Goal: Task Accomplishment & Management: Complete application form

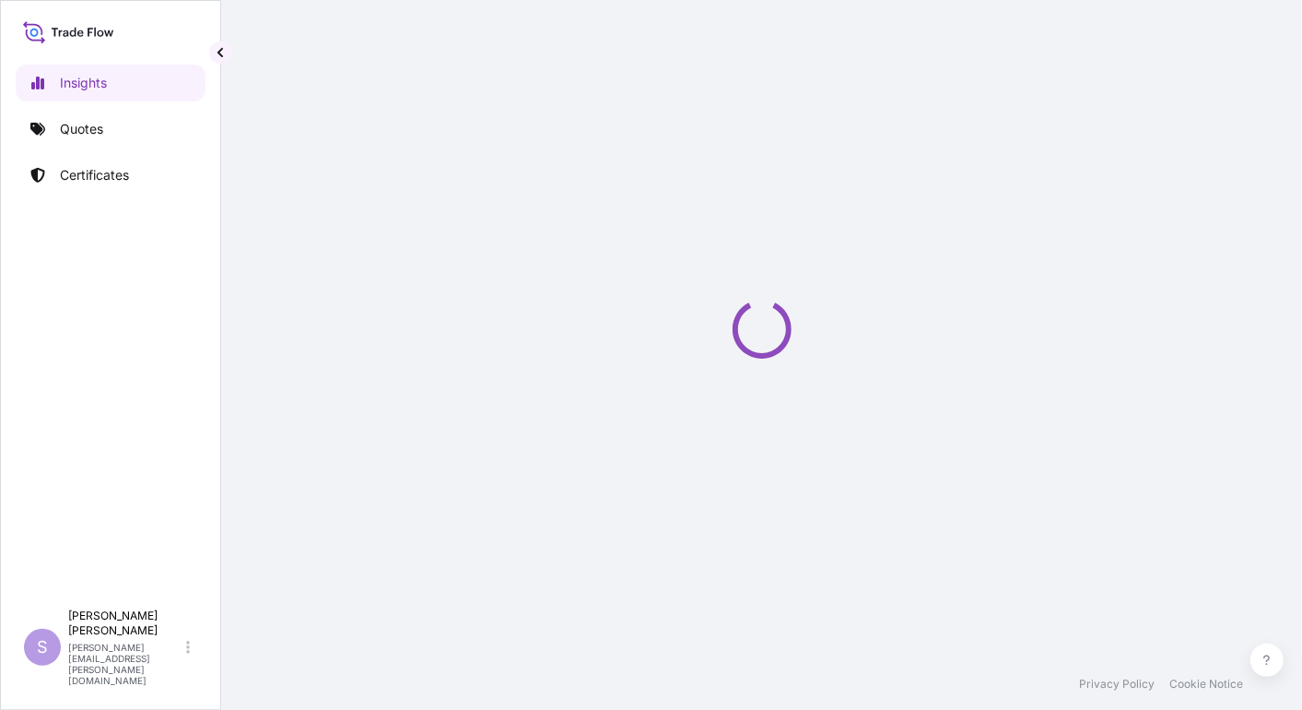
select select "2025"
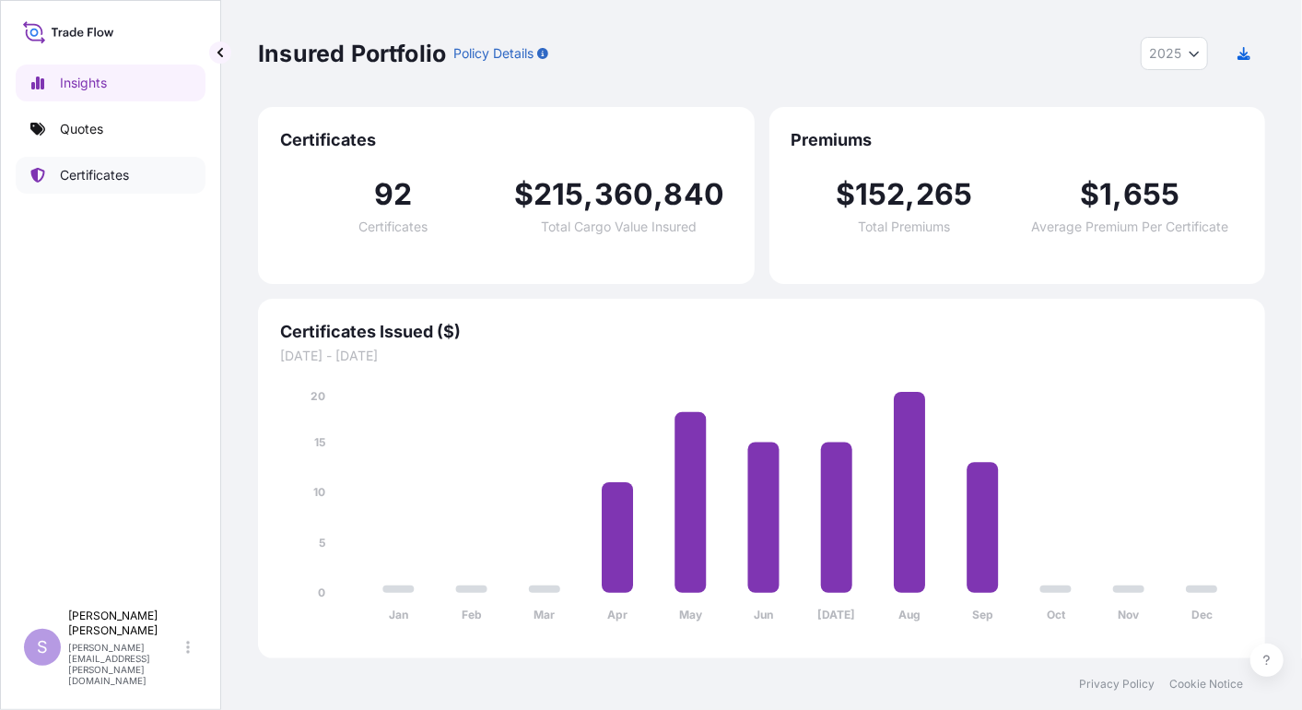
click at [129, 179] on p "Certificates" at bounding box center [94, 175] width 69 height 18
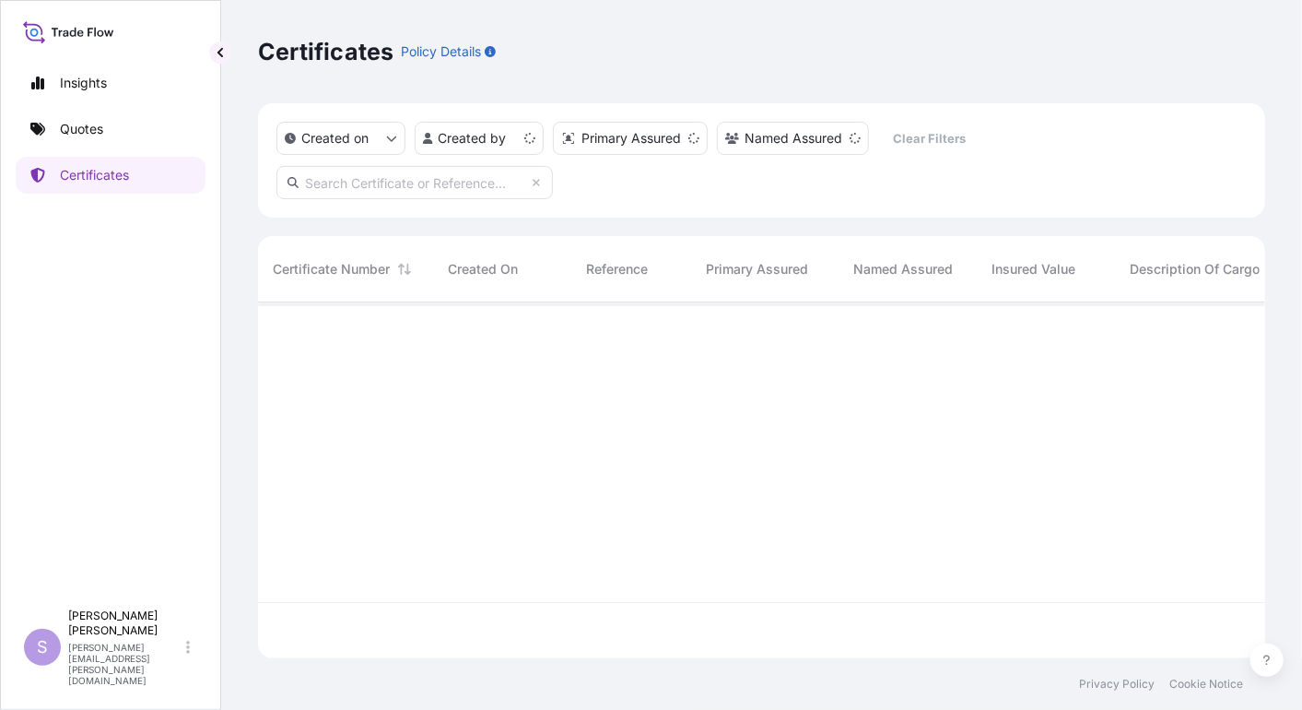
scroll to position [350, 992]
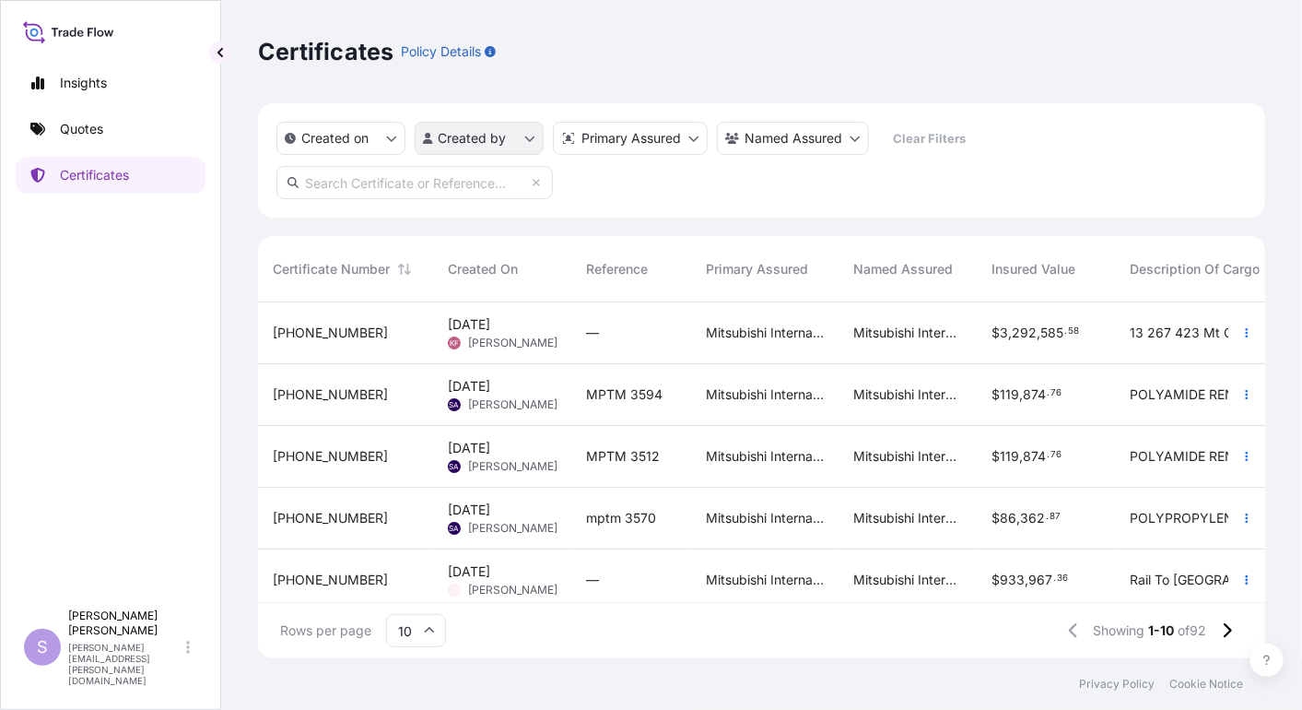
click at [530, 142] on html "Insights Quotes Certificates S [PERSON_NAME] [PERSON_NAME][EMAIL_ADDRESS][PERSO…" at bounding box center [651, 355] width 1302 height 710
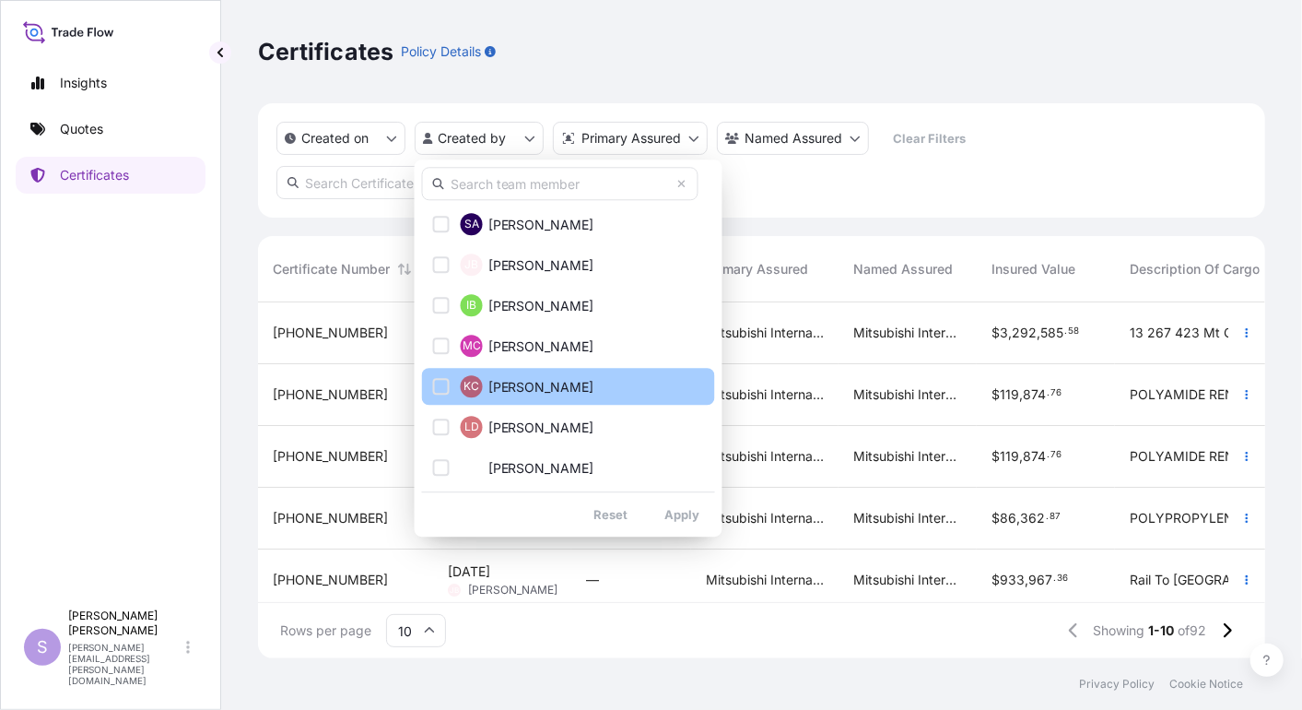
scroll to position [409, 0]
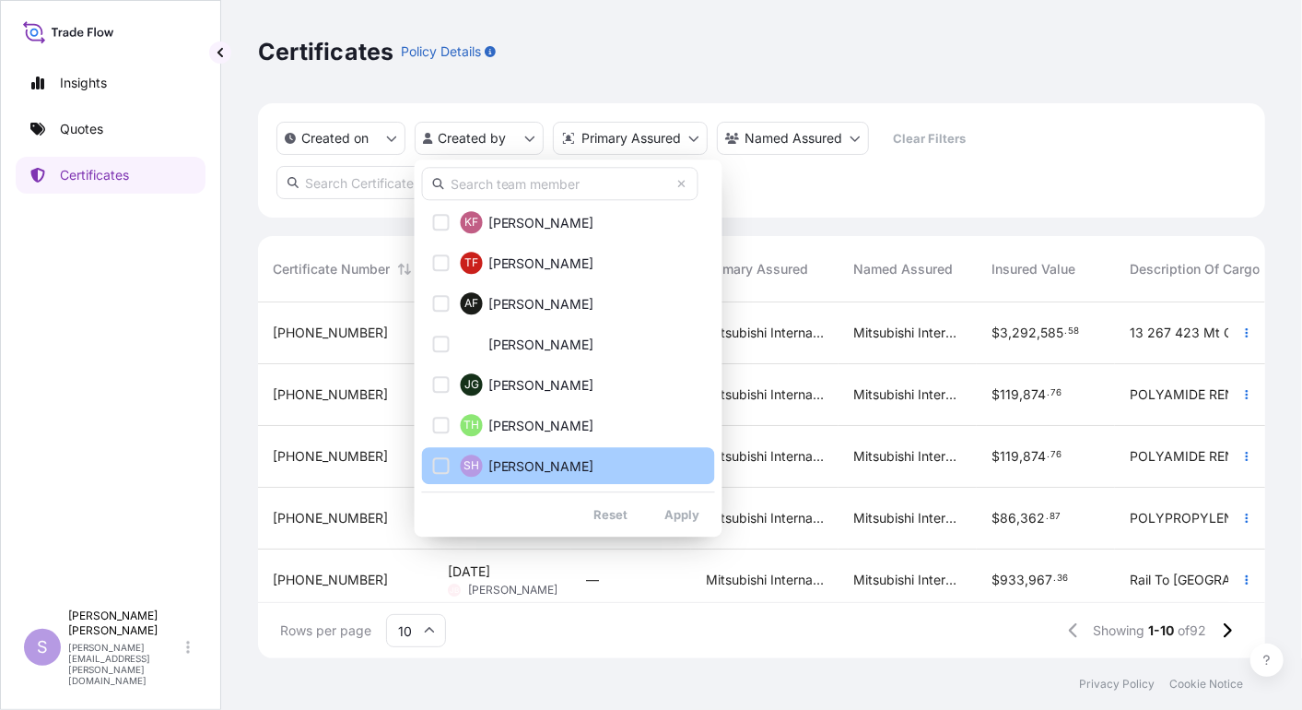
click at [521, 452] on button "SH [PERSON_NAME]" at bounding box center [568, 465] width 293 height 37
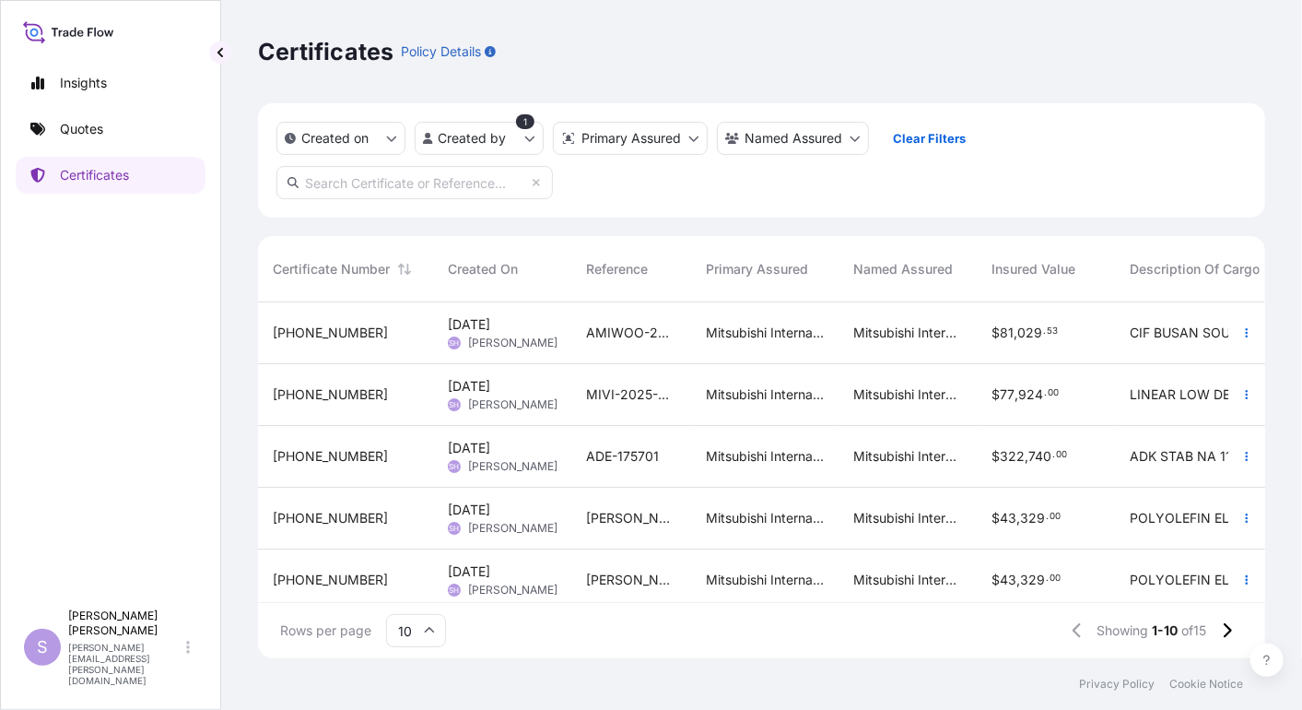
click at [490, 456] on span "[DATE]" at bounding box center [469, 448] width 42 height 18
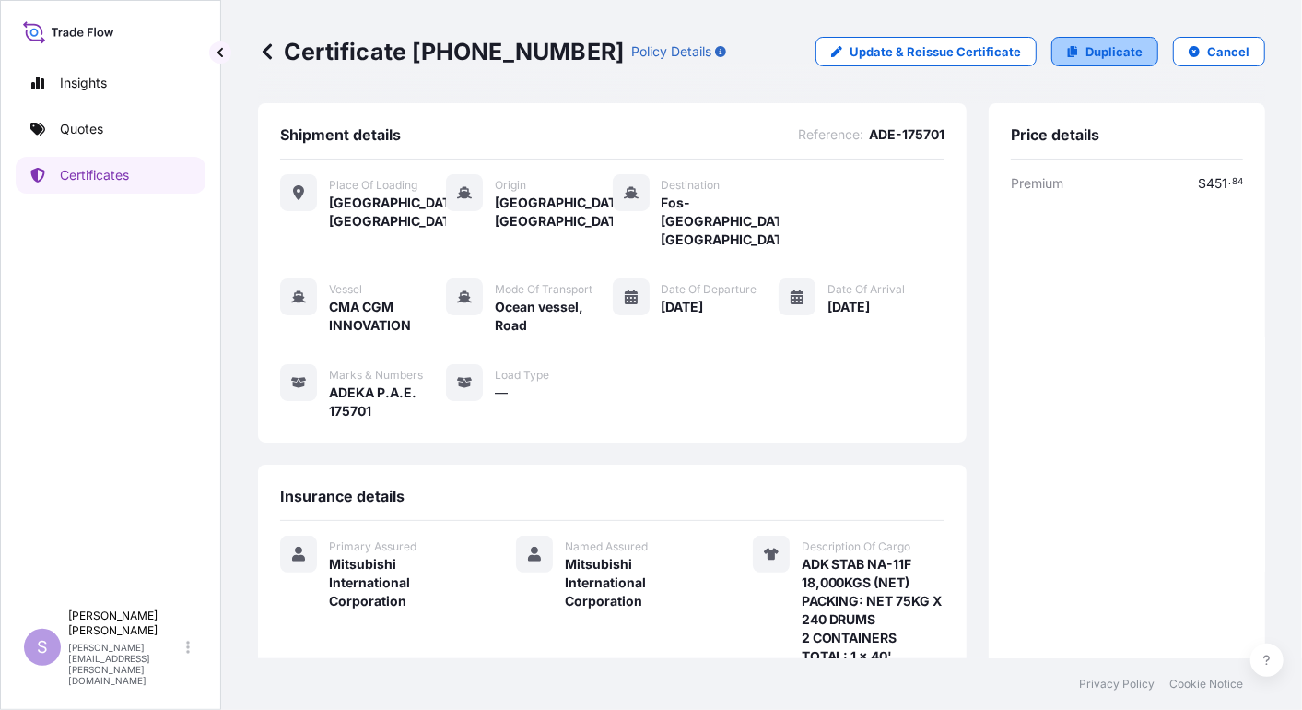
click at [1097, 50] on p "Duplicate" at bounding box center [1114, 51] width 57 height 18
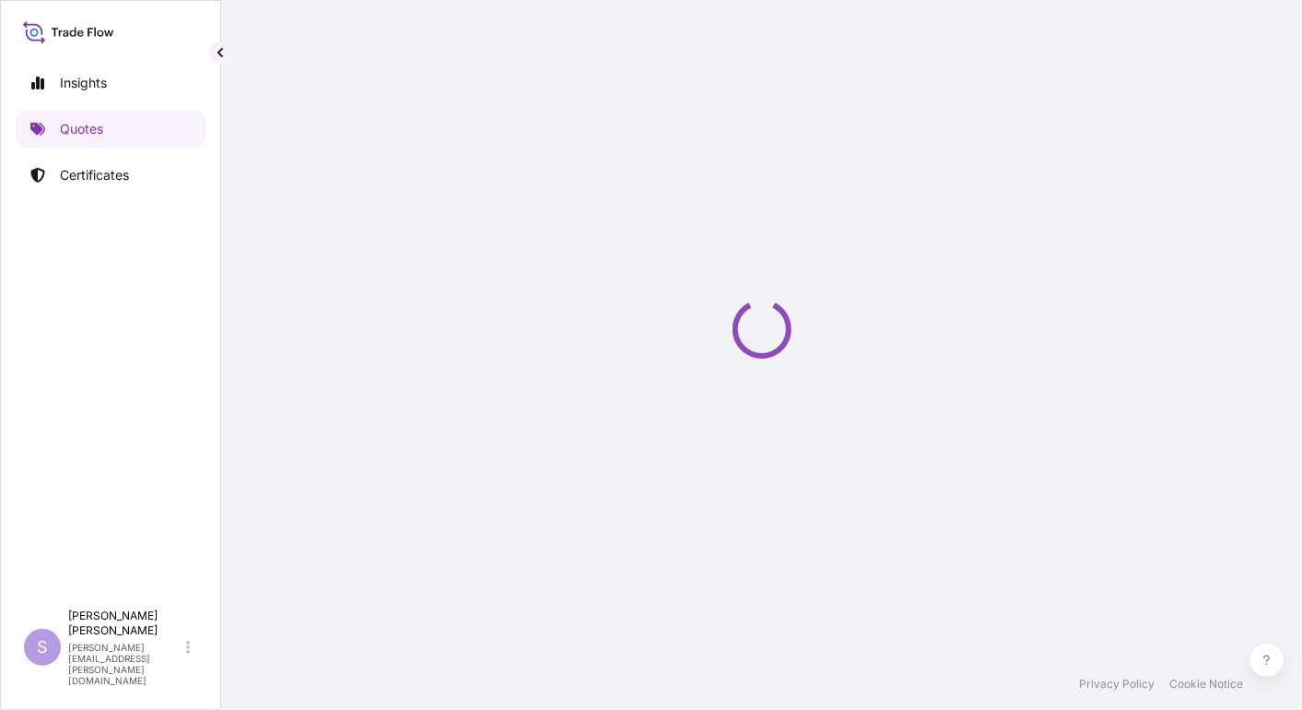
select select "Road / [GEOGRAPHIC_DATA]"
select select "Ocean Vessel"
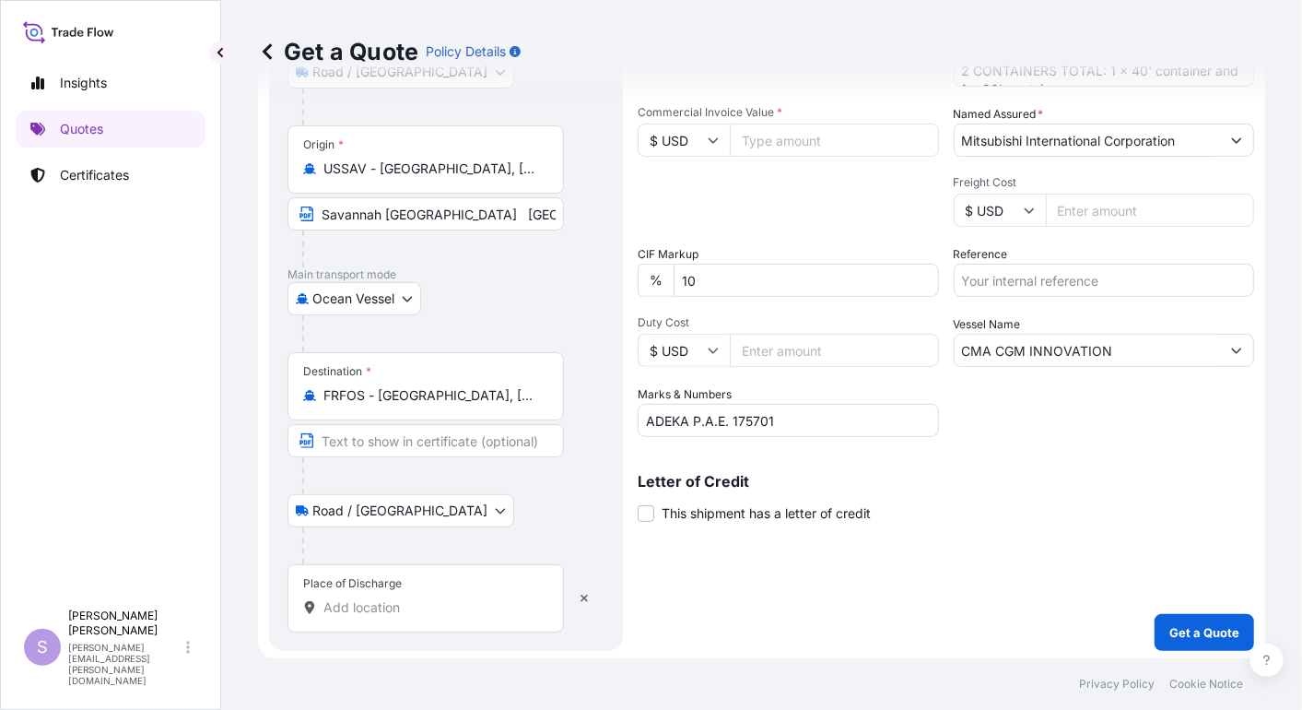
scroll to position [261, 0]
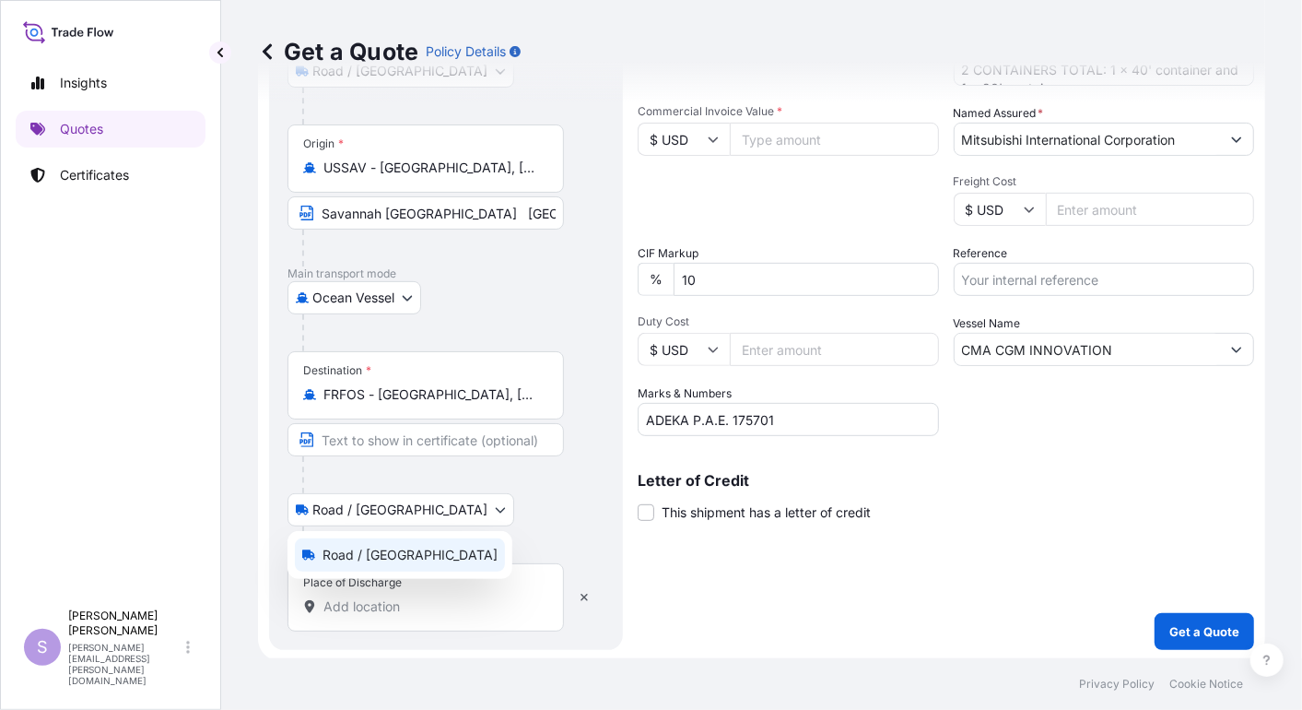
click at [402, 507] on body "Insights Quotes Certificates S [PERSON_NAME] [PERSON_NAME][EMAIL_ADDRESS][PERSO…" at bounding box center [651, 355] width 1302 height 710
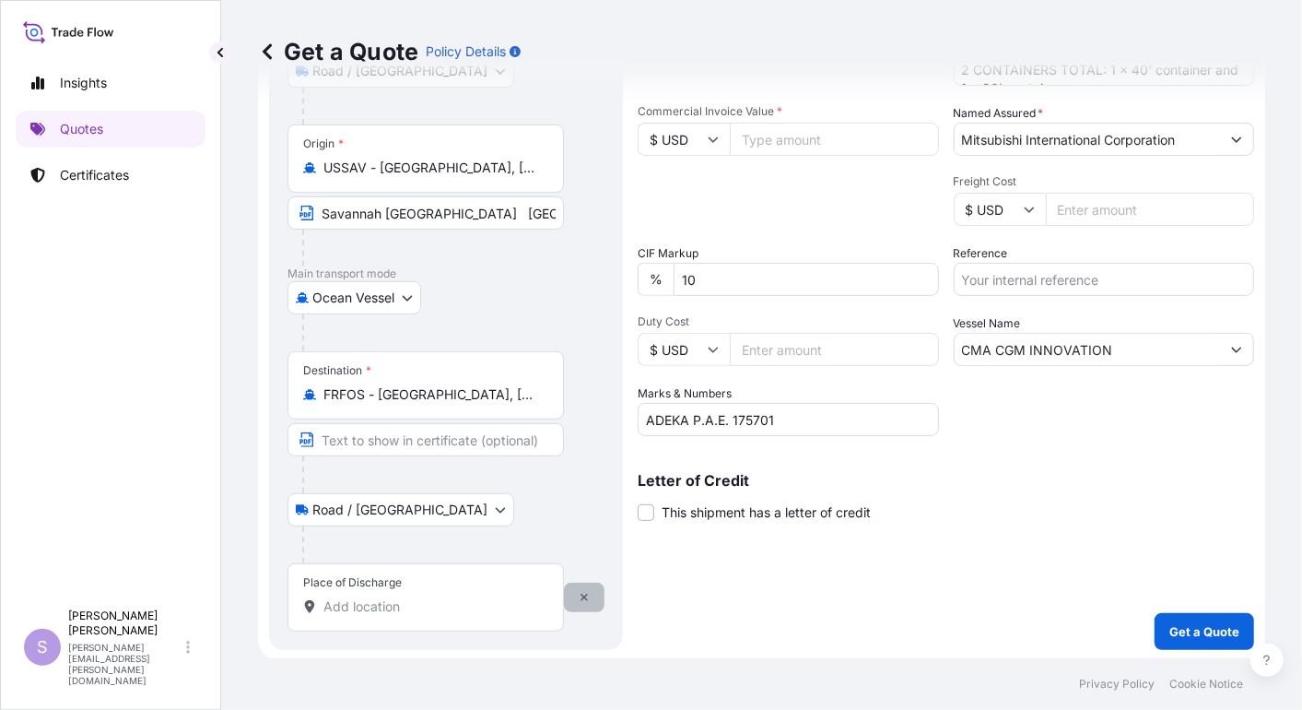
click at [590, 595] on button "button" at bounding box center [584, 596] width 41 height 29
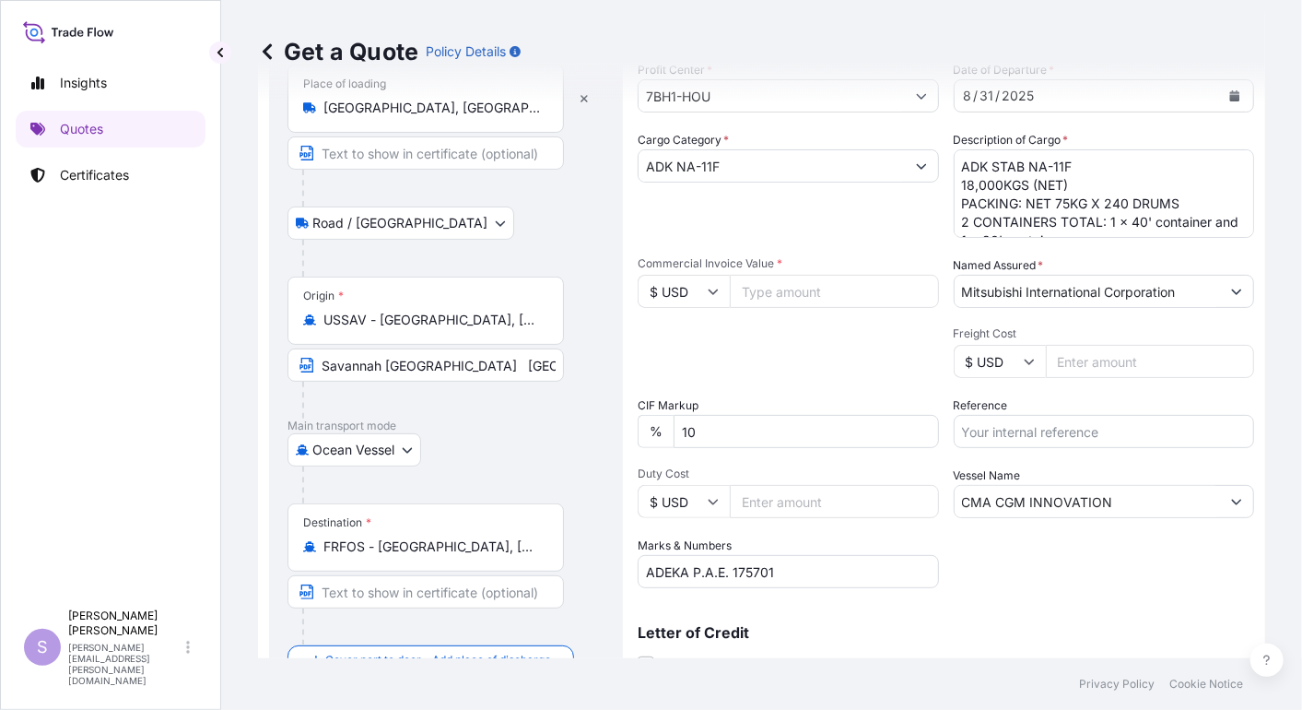
scroll to position [0, 0]
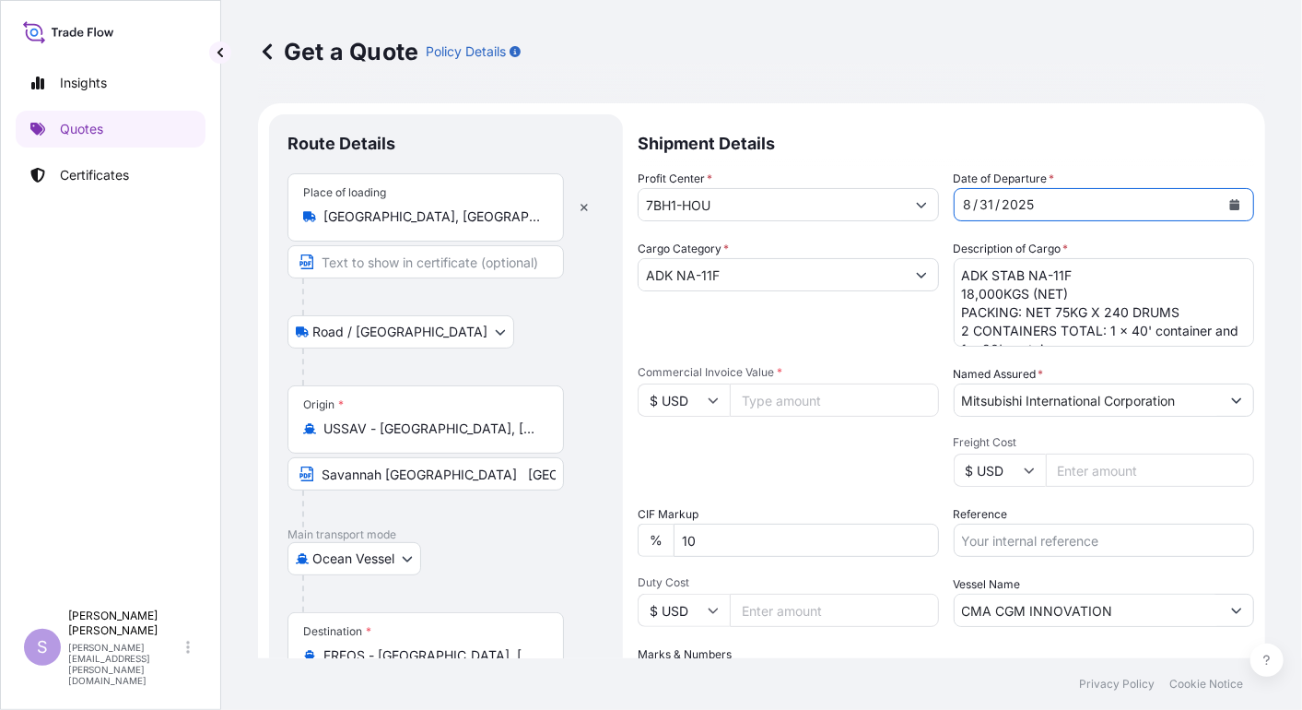
drag, startPoint x: 985, startPoint y: 201, endPoint x: 898, endPoint y: 211, distance: 88.1
click at [898, 211] on div "Profit Center * 7BH1-HOU Date of Departure * [DATE] Cargo Category * ADK NA-11F…" at bounding box center [946, 433] width 617 height 527
click at [916, 213] on div "Profit Center * 7BH1-HOU Date of Departure * [DATE] Cargo Category * ADK NA-11F…" at bounding box center [946, 433] width 617 height 527
click at [1230, 206] on icon "Calendar" at bounding box center [1235, 204] width 10 height 11
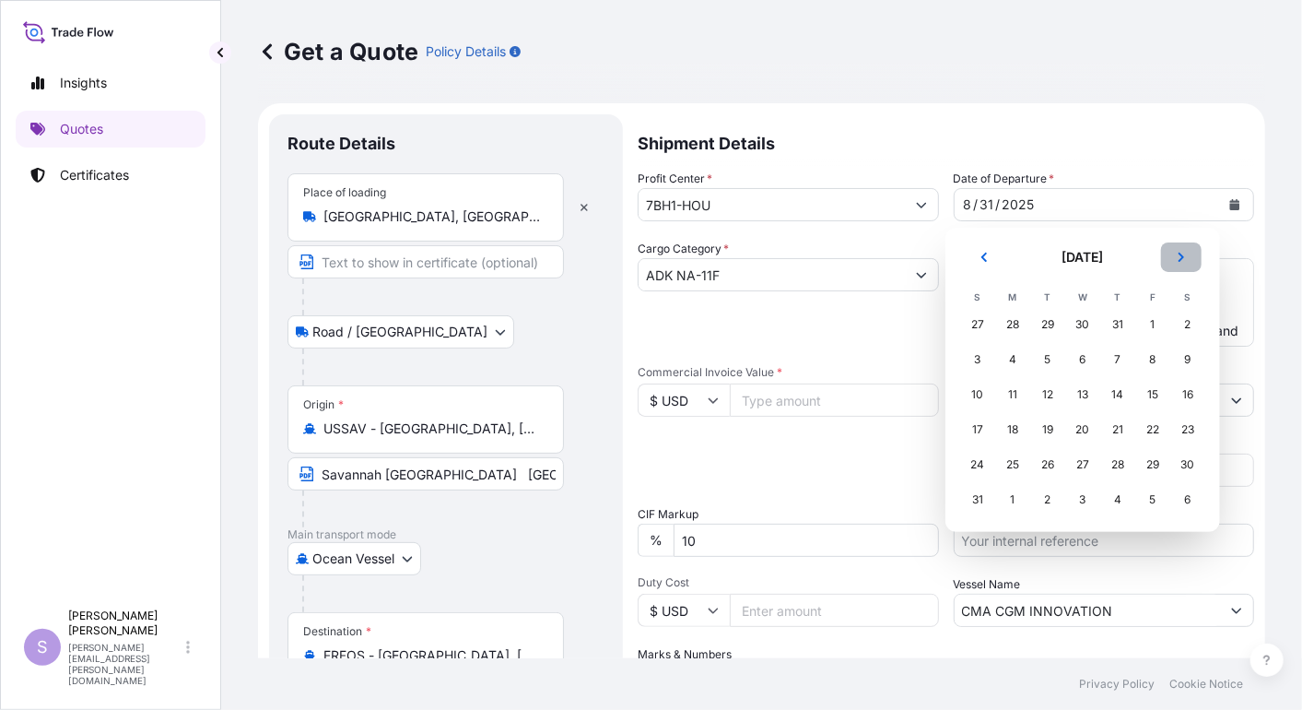
click at [1182, 252] on icon "Next" at bounding box center [1181, 257] width 11 height 11
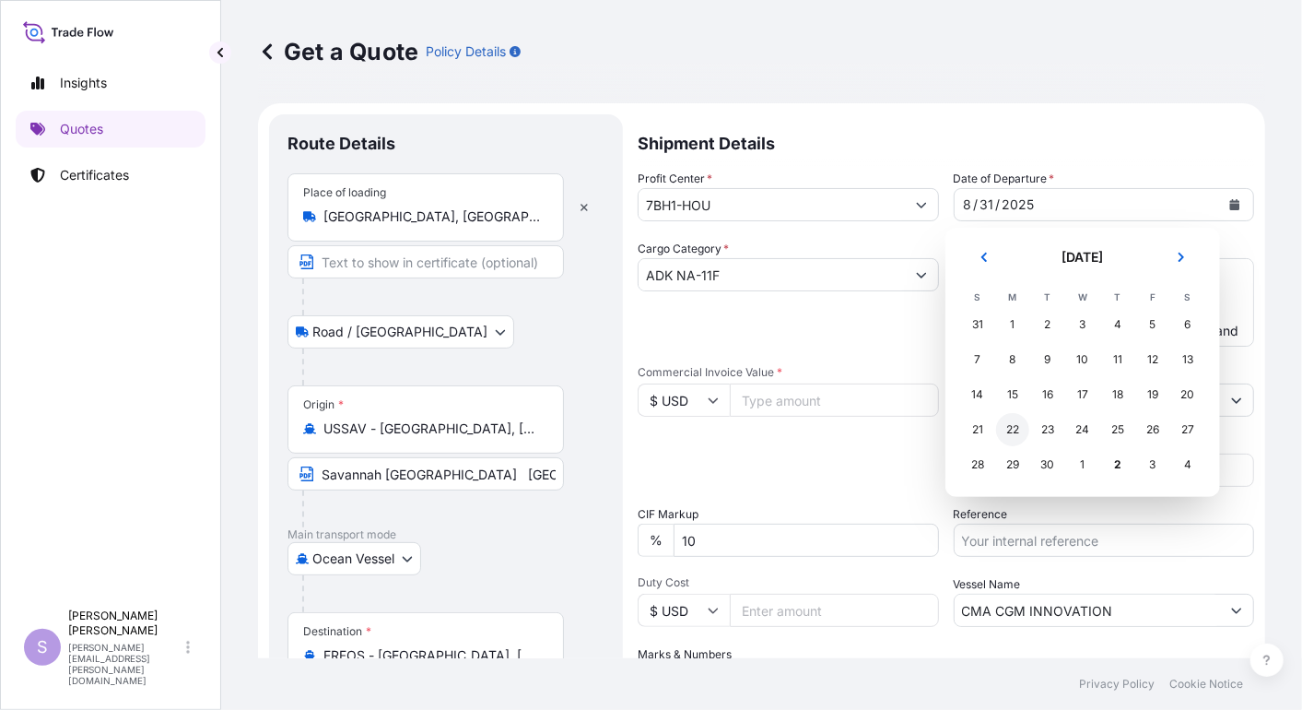
click at [1017, 422] on div "22" at bounding box center [1012, 429] width 33 height 33
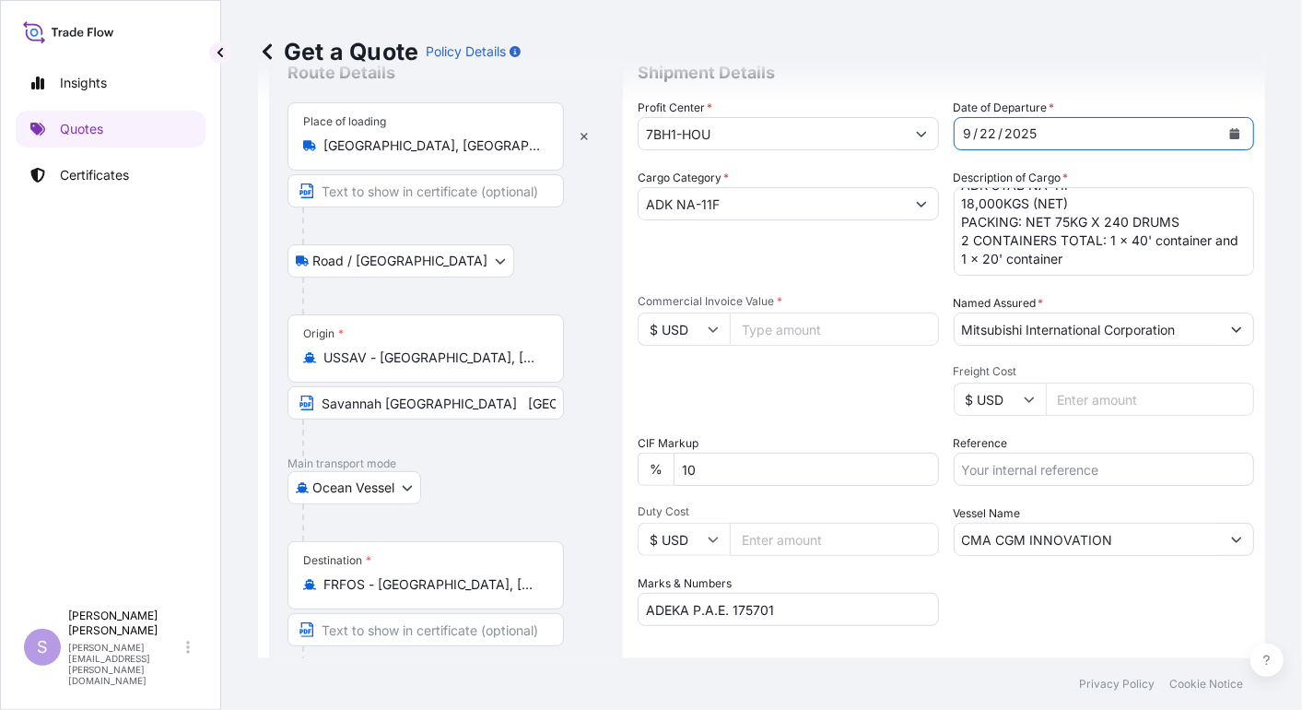
scroll to position [102, 0]
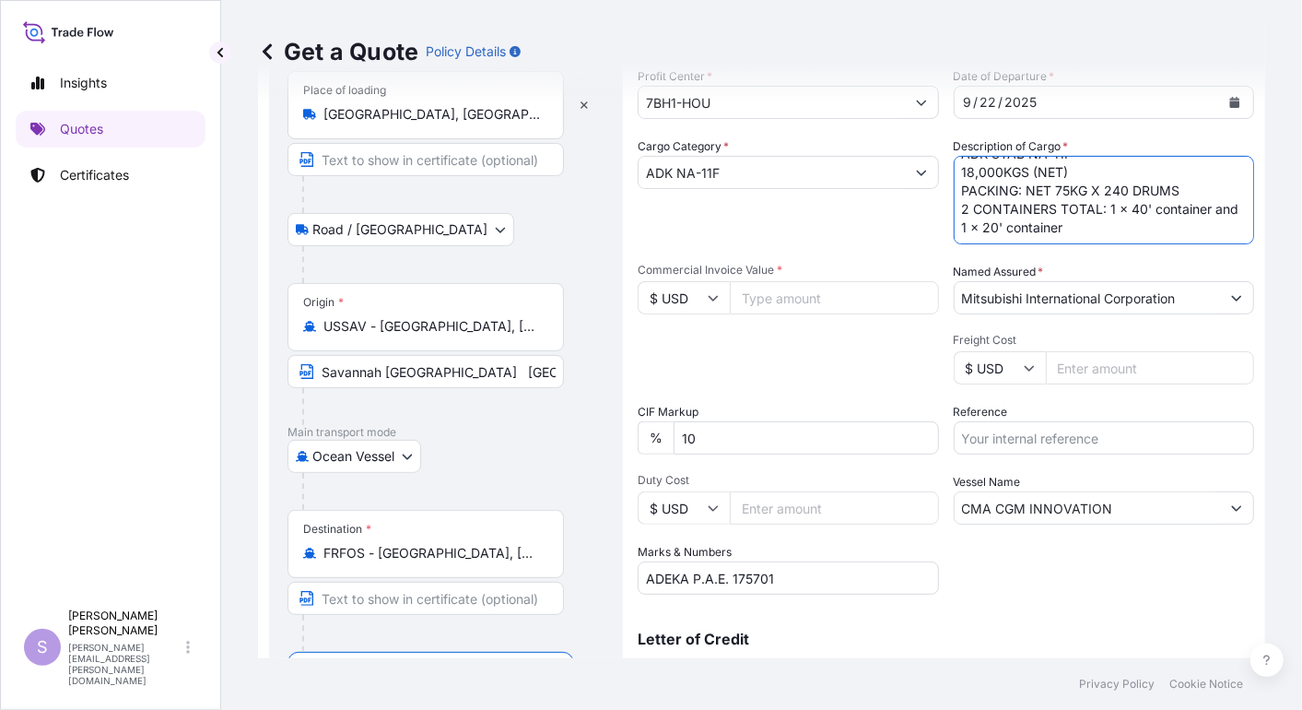
click at [1069, 367] on input "Freight Cost" at bounding box center [1150, 367] width 209 height 33
click at [1035, 433] on input "Reference" at bounding box center [1104, 437] width 301 height 33
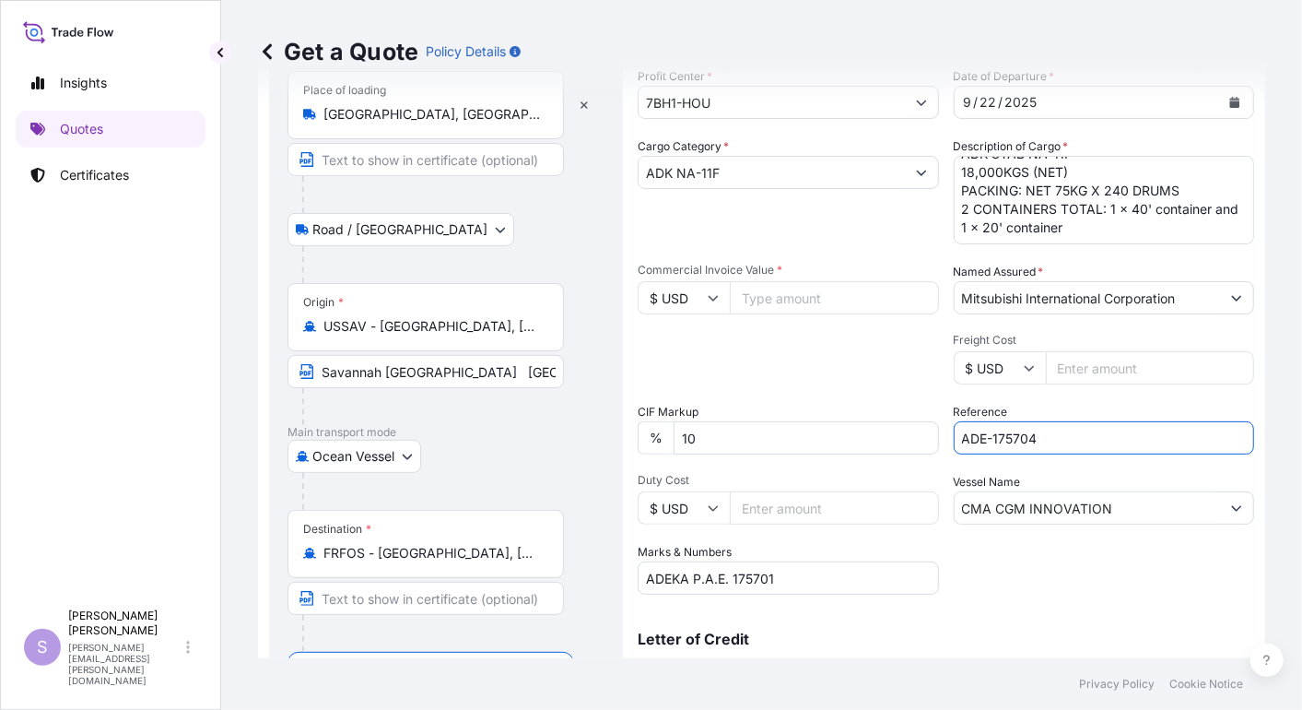
type input "ADE-175704"
drag, startPoint x: 1118, startPoint y: 507, endPoint x: 834, endPoint y: 522, distance: 284.2
click at [834, 522] on div "Profit Center * 7BH1-HOU Date of Departure * [DATE] Cargo Category * ADK NA-11F…" at bounding box center [946, 330] width 617 height 527
paste input "MAERSK SERANGO"
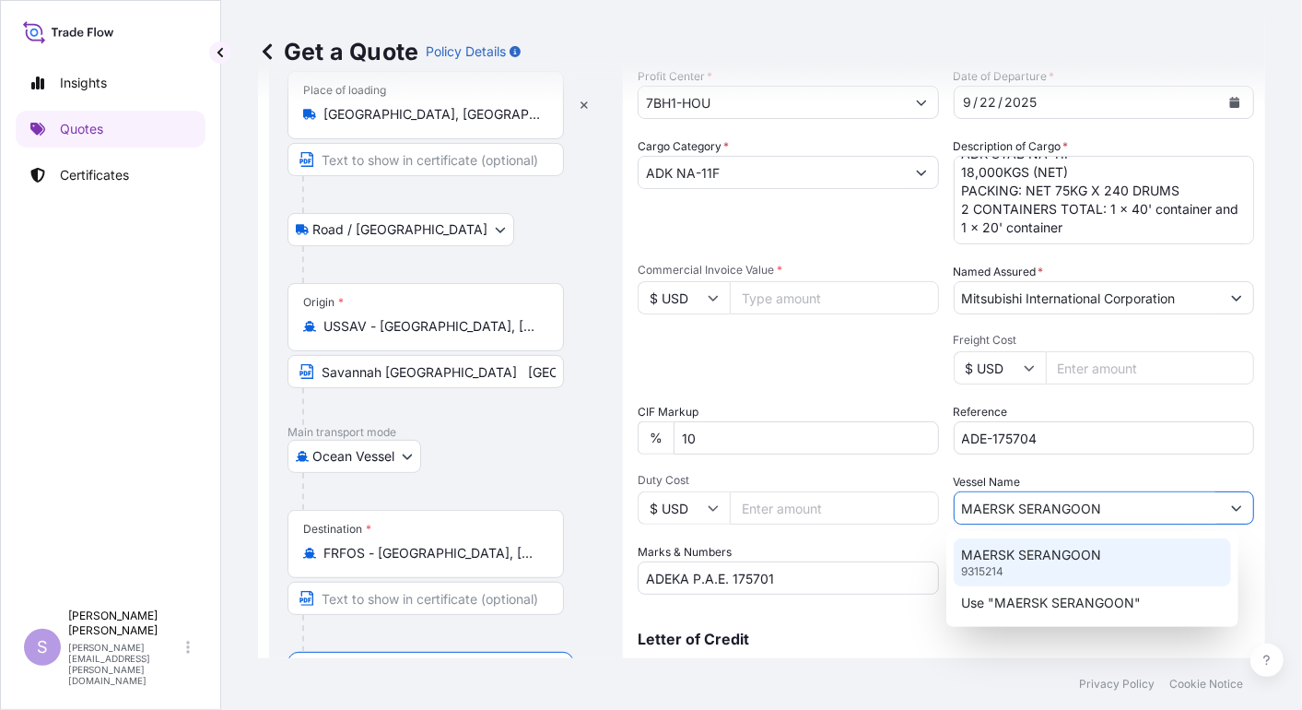
click at [1036, 558] on p "MAERSK SERANGOON" at bounding box center [1031, 555] width 140 height 18
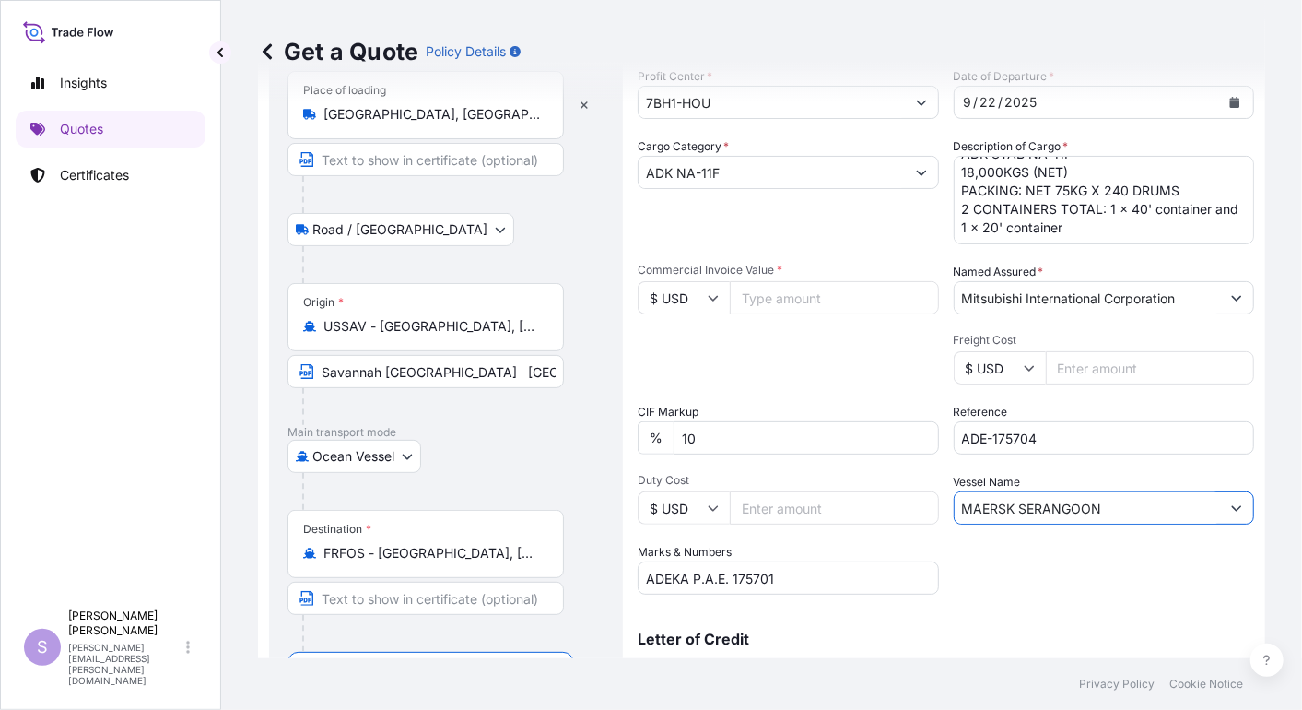
type input "MAERSK SERANGOON"
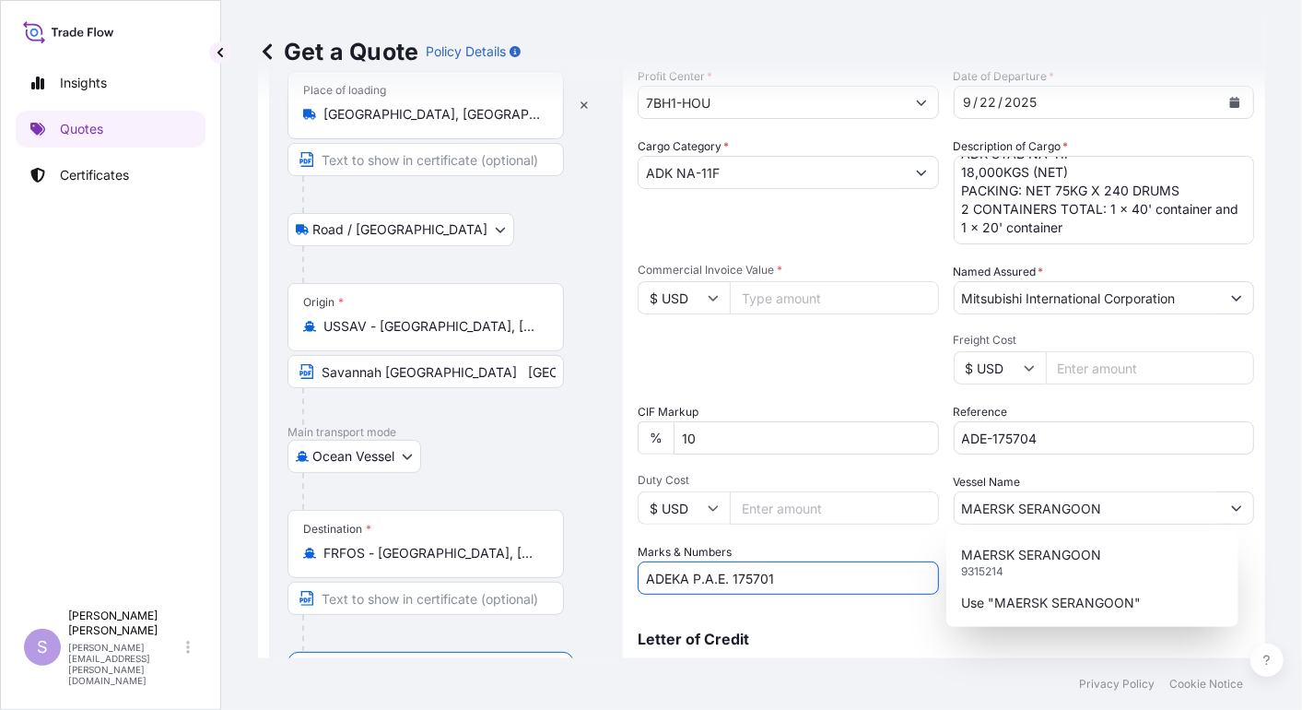
click at [797, 580] on input "ADEKA P.A.E. 175701" at bounding box center [788, 577] width 301 height 33
type input "ADEKA P.A.E. 1757014"
click at [901, 609] on div "Letter of Credit This shipment has a letter of credit Letter of credit * Letter…" at bounding box center [946, 644] width 617 height 71
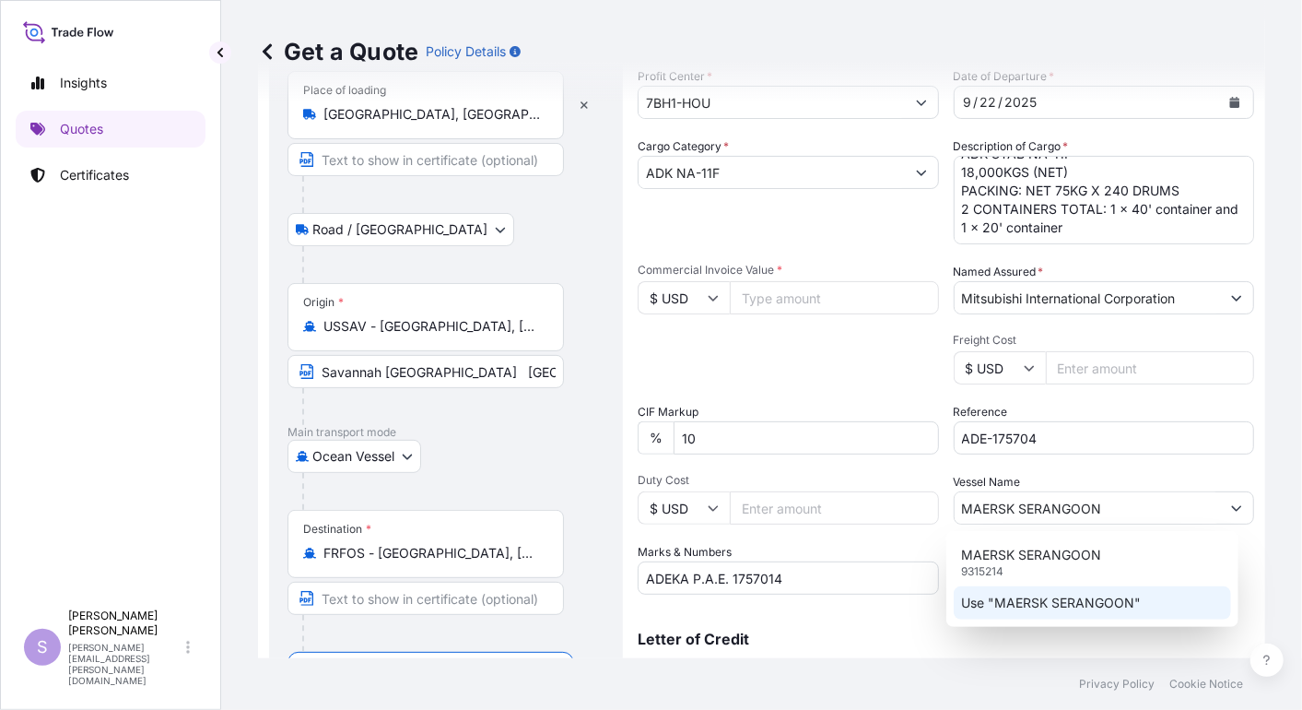
click at [871, 622] on div "Letter of Credit This shipment has a letter of credit Letter of credit * Letter…" at bounding box center [946, 644] width 617 height 71
drag, startPoint x: 871, startPoint y: 622, endPoint x: 830, endPoint y: 373, distance: 252.1
click at [830, 373] on div "Packing Category Type to search a container mode Please select a primary mode o…" at bounding box center [788, 359] width 301 height 52
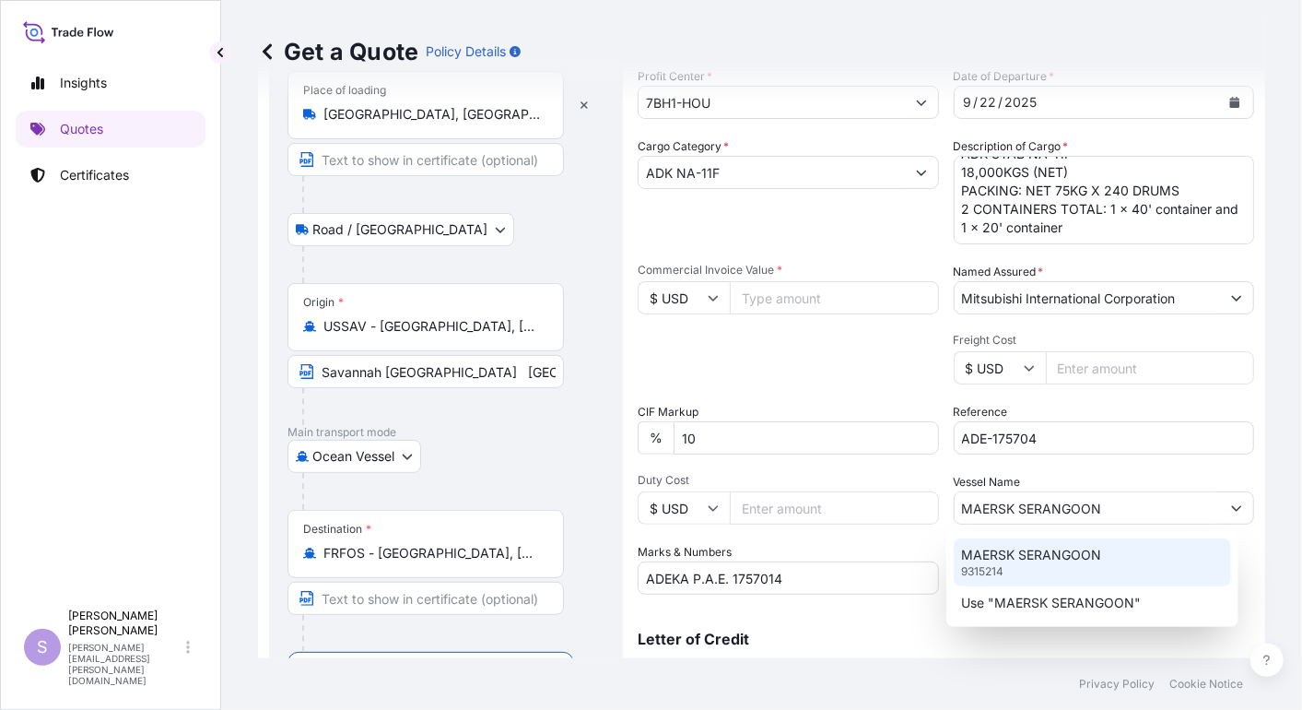
click at [993, 562] on p "MAERSK SERANGOON" at bounding box center [1031, 555] width 140 height 18
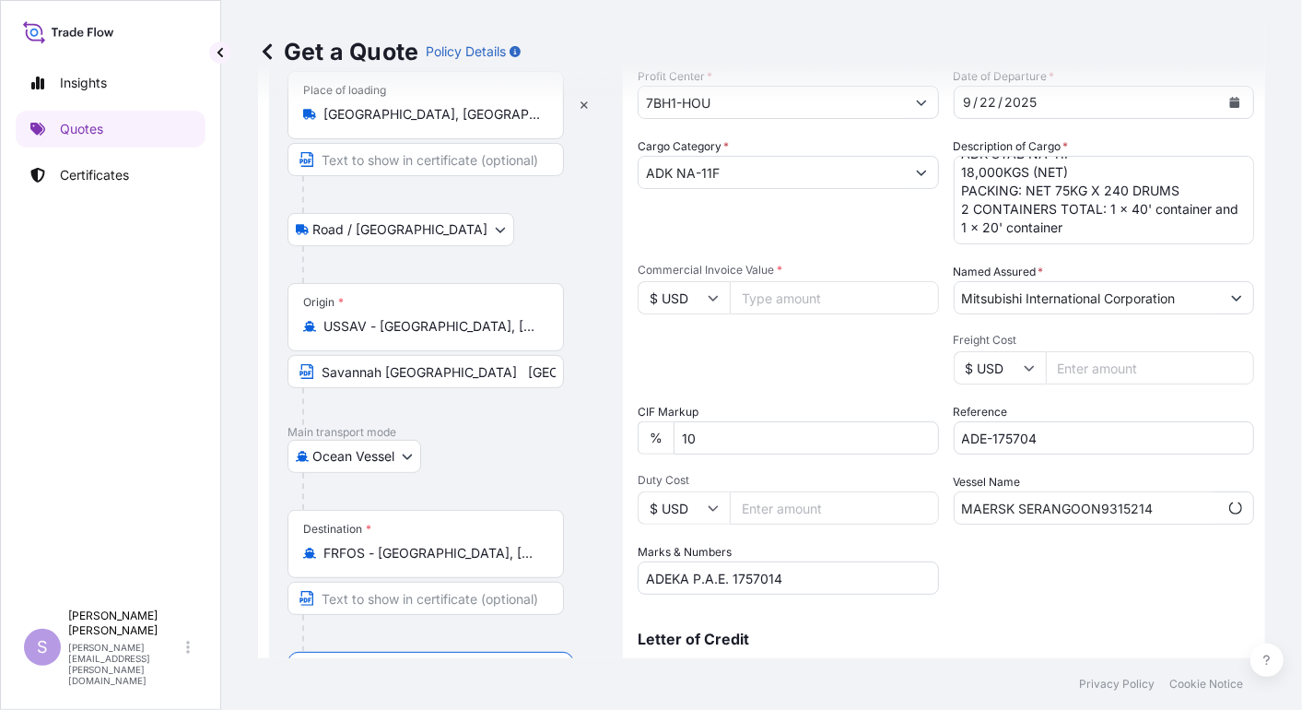
click at [1019, 589] on div "Profit Center * 7BH1-HOU Date of Departure * [DATE] Cargo Category * ADK NA-11F…" at bounding box center [946, 330] width 617 height 527
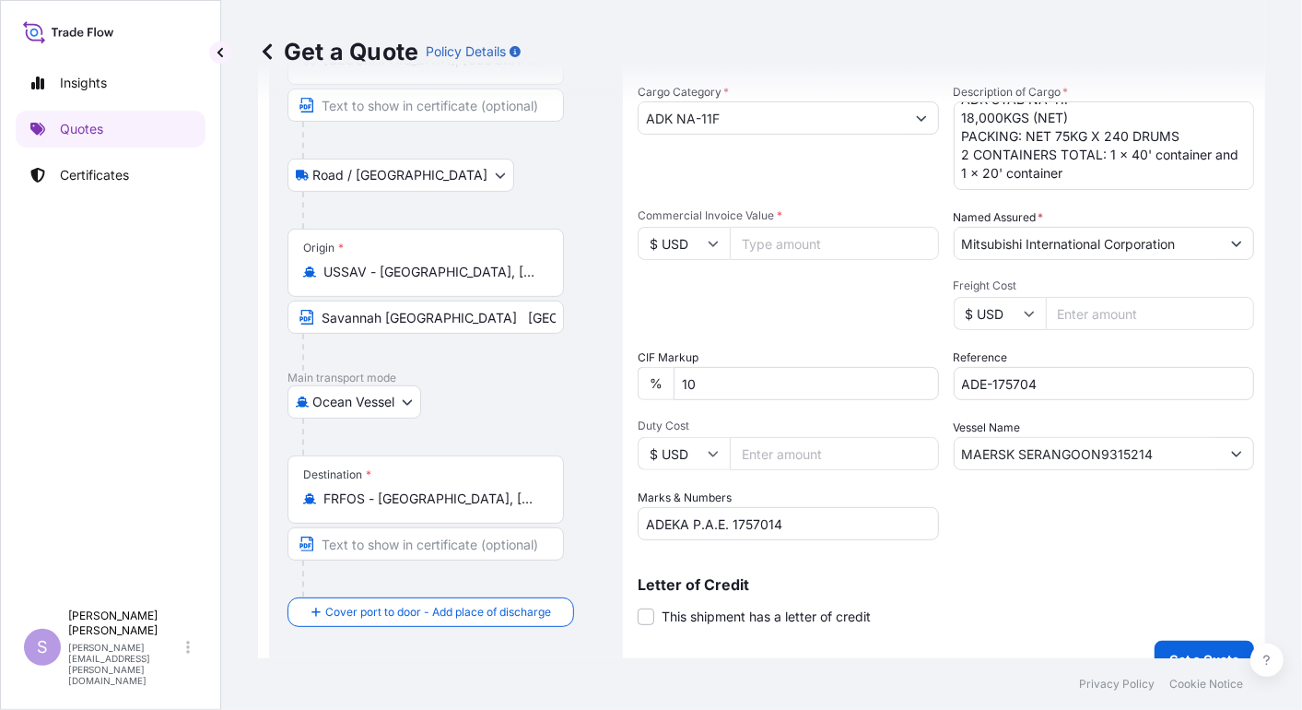
scroll to position [186, 0]
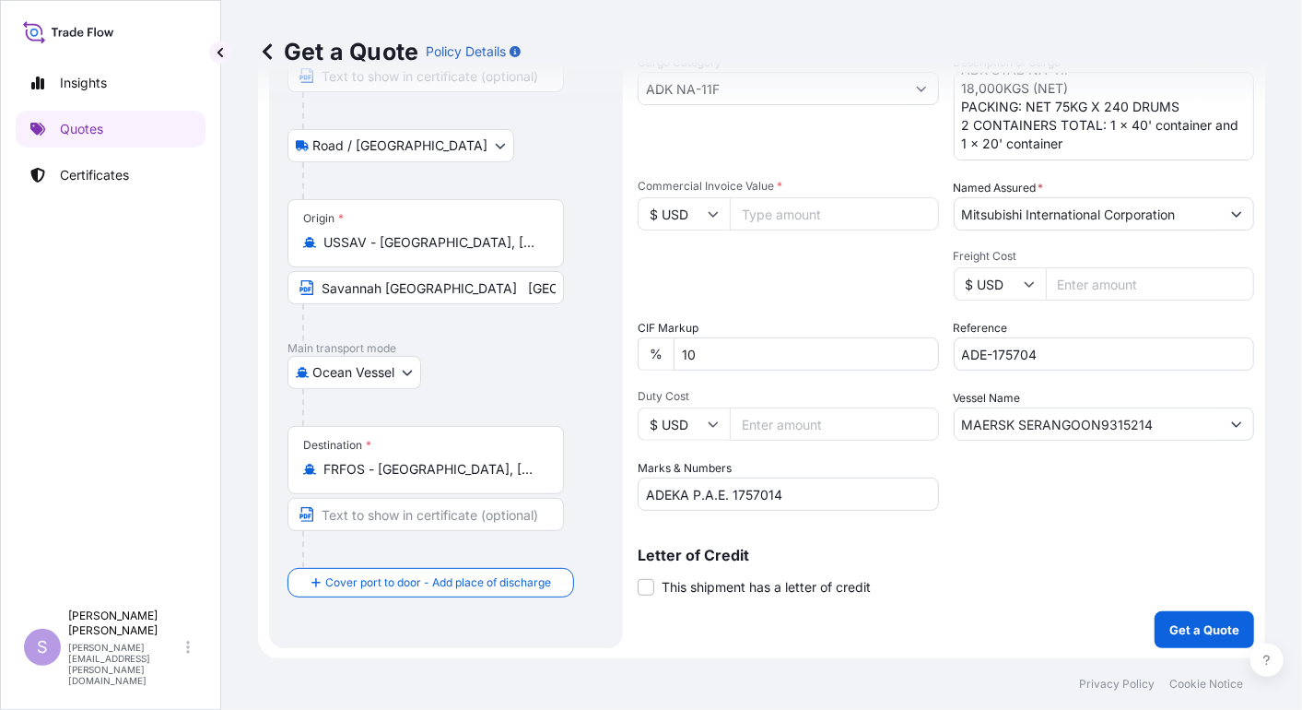
click at [1220, 423] on button "Show suggestions" at bounding box center [1236, 423] width 33 height 33
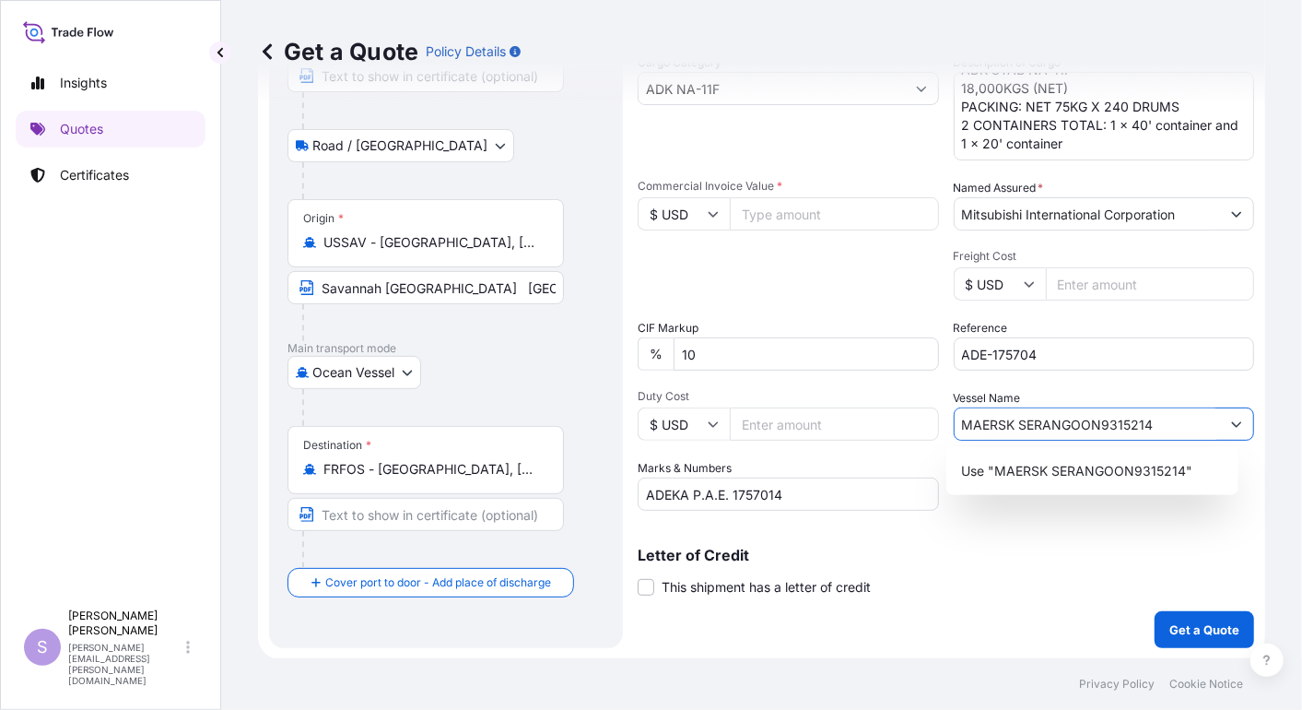
drag, startPoint x: 1092, startPoint y: 424, endPoint x: 1158, endPoint y: 415, distance: 67.0
click at [1158, 415] on input "MAERSK SERANGOON9315214" at bounding box center [1088, 423] width 266 height 33
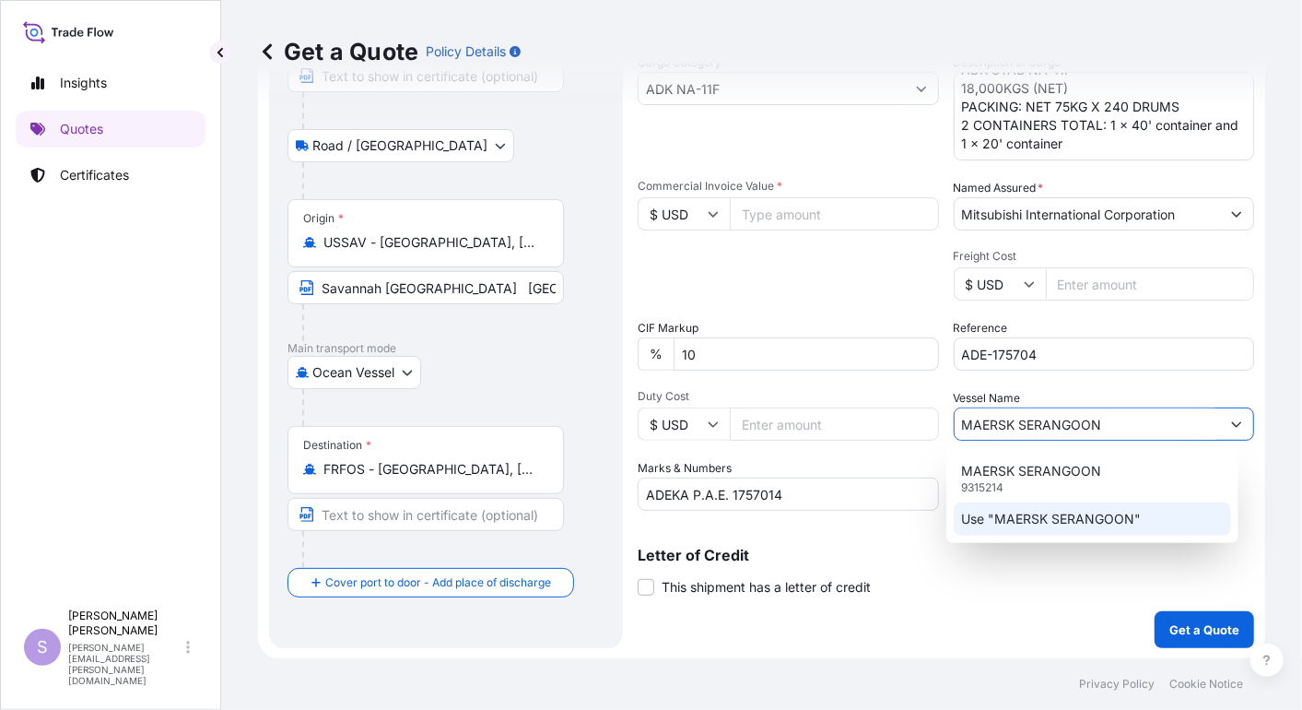
click at [1081, 527] on p "Use "MAERSK SERANGOON"" at bounding box center [1051, 519] width 180 height 18
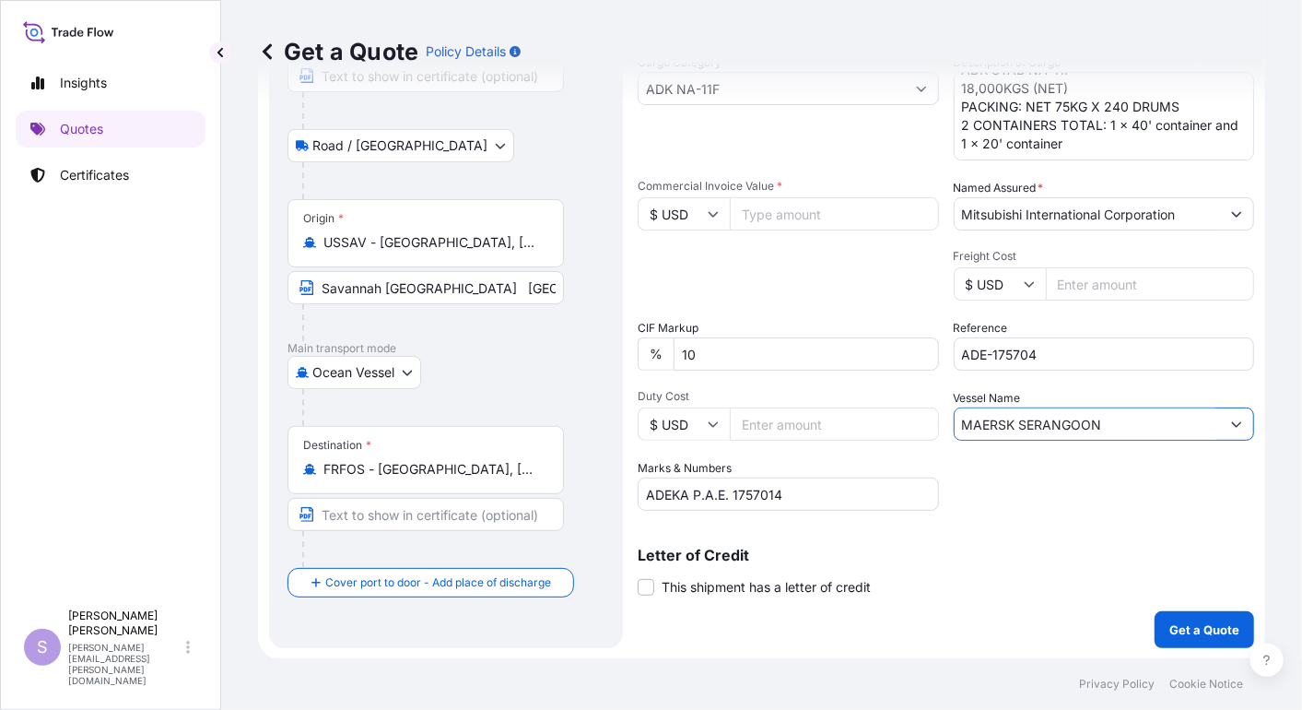
type input "MAERSK SERANGOON"
click at [1078, 512] on div "Shipment Details Profit Center * 7BH1-HOU Date of Departure * [DATE] Cargo Cate…" at bounding box center [946, 288] width 617 height 720
click at [1205, 621] on p "Get a Quote" at bounding box center [1204, 629] width 70 height 18
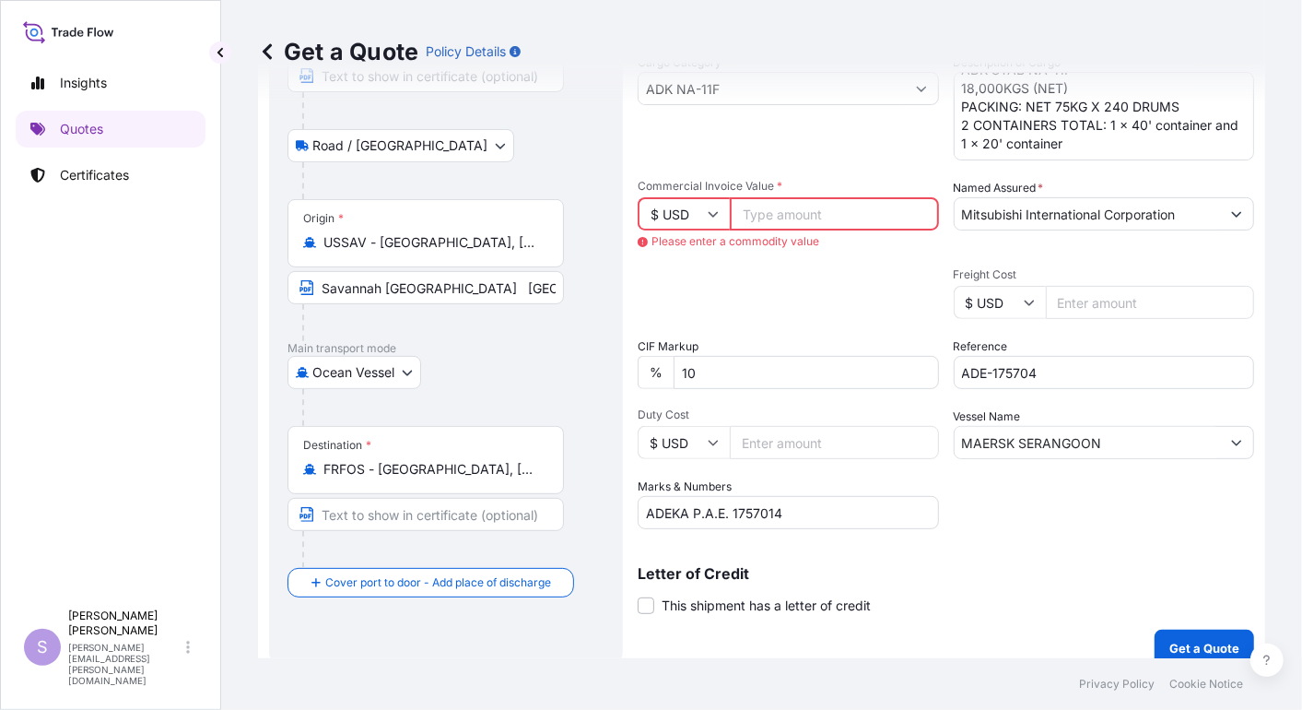
click at [751, 215] on input "Commercial Invoice Value *" at bounding box center [834, 213] width 209 height 33
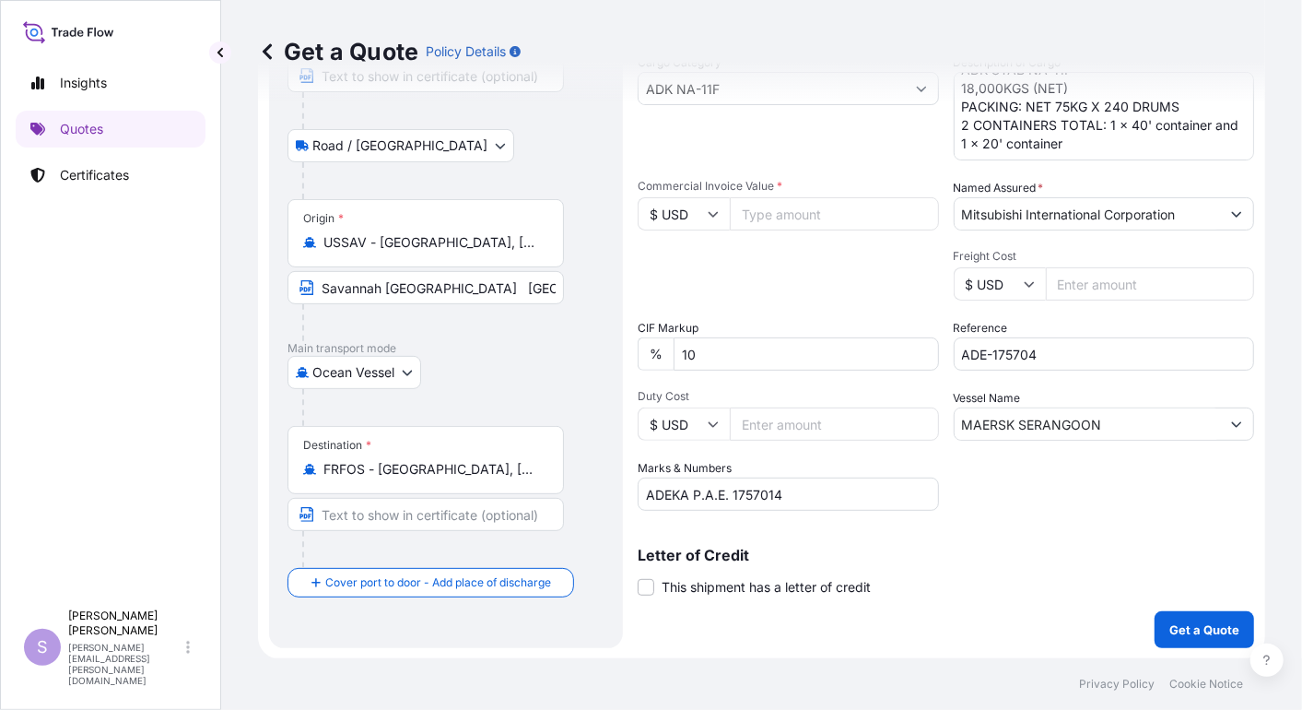
click at [1064, 701] on footer "Privacy Policy Cookie Notice" at bounding box center [761, 684] width 1081 height 52
click at [1190, 628] on p "Get a Quote" at bounding box center [1204, 629] width 70 height 18
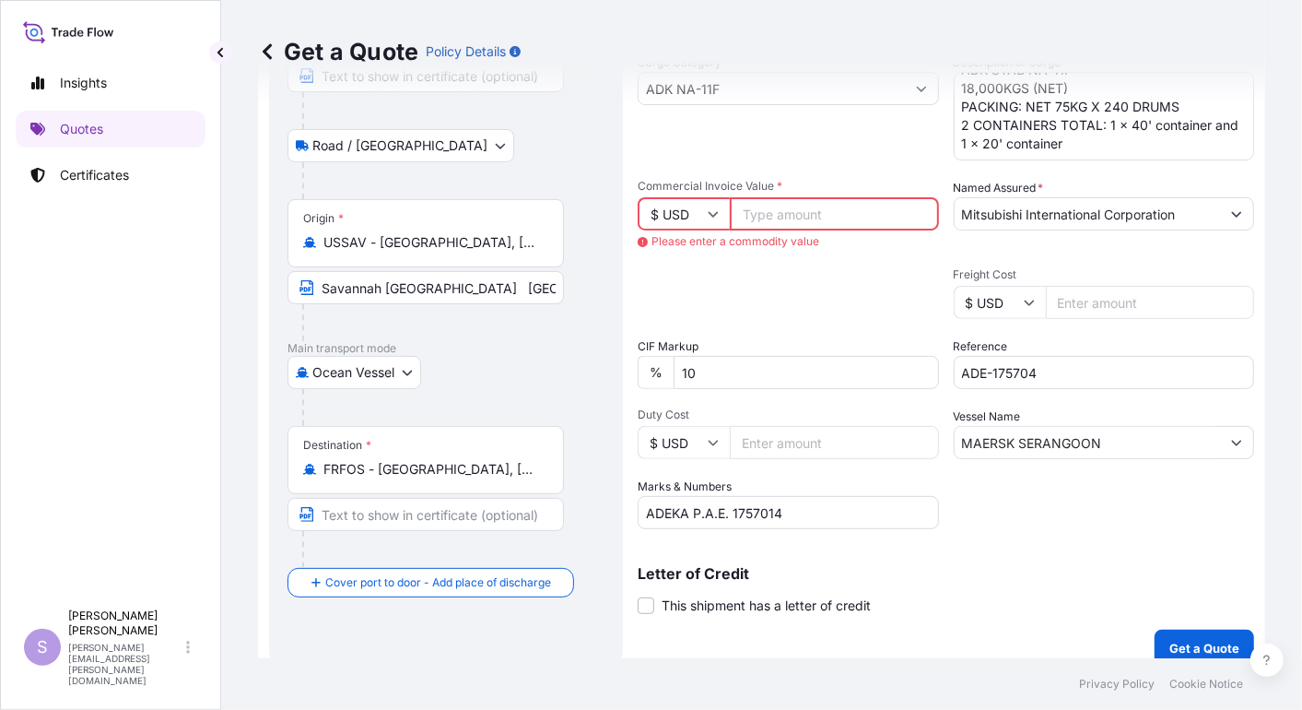
click at [772, 217] on input "Commercial Invoice Value *" at bounding box center [834, 213] width 209 height 33
click at [750, 211] on input "Commercial Invoice Value *" at bounding box center [834, 213] width 209 height 33
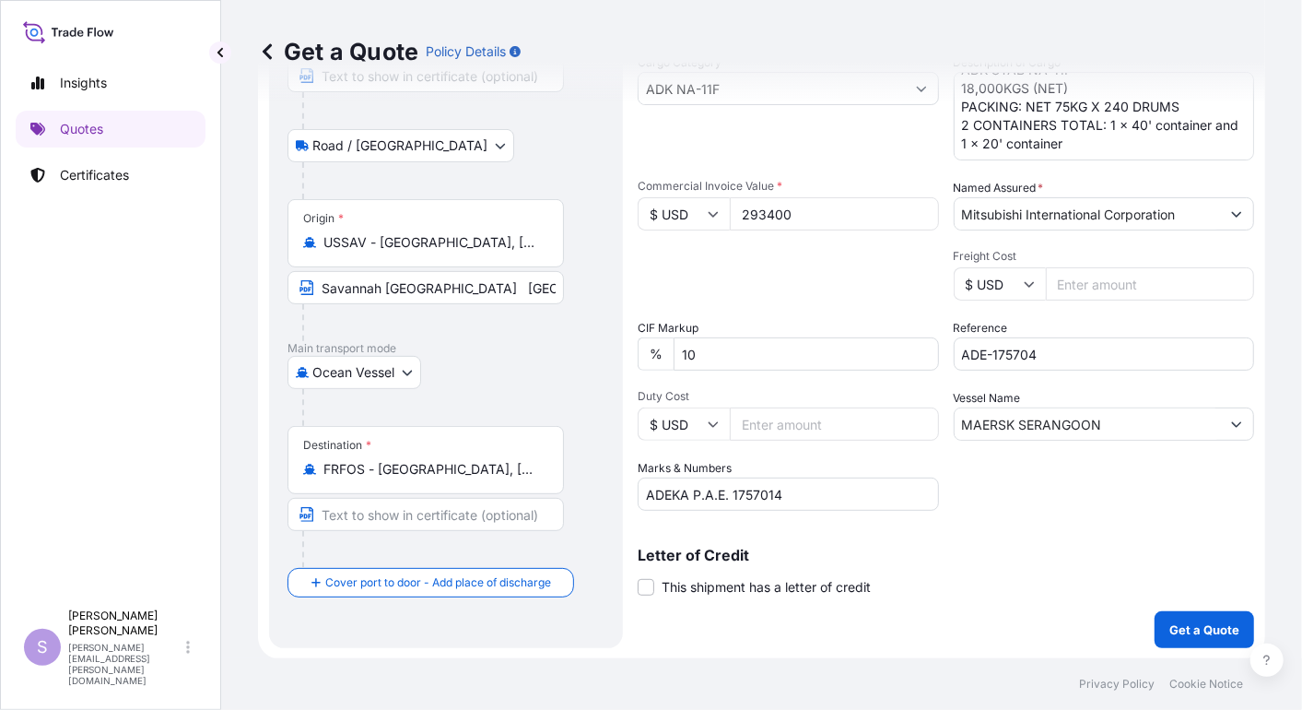
type input "293400"
click at [1155, 611] on button "Get a Quote" at bounding box center [1205, 629] width 100 height 37
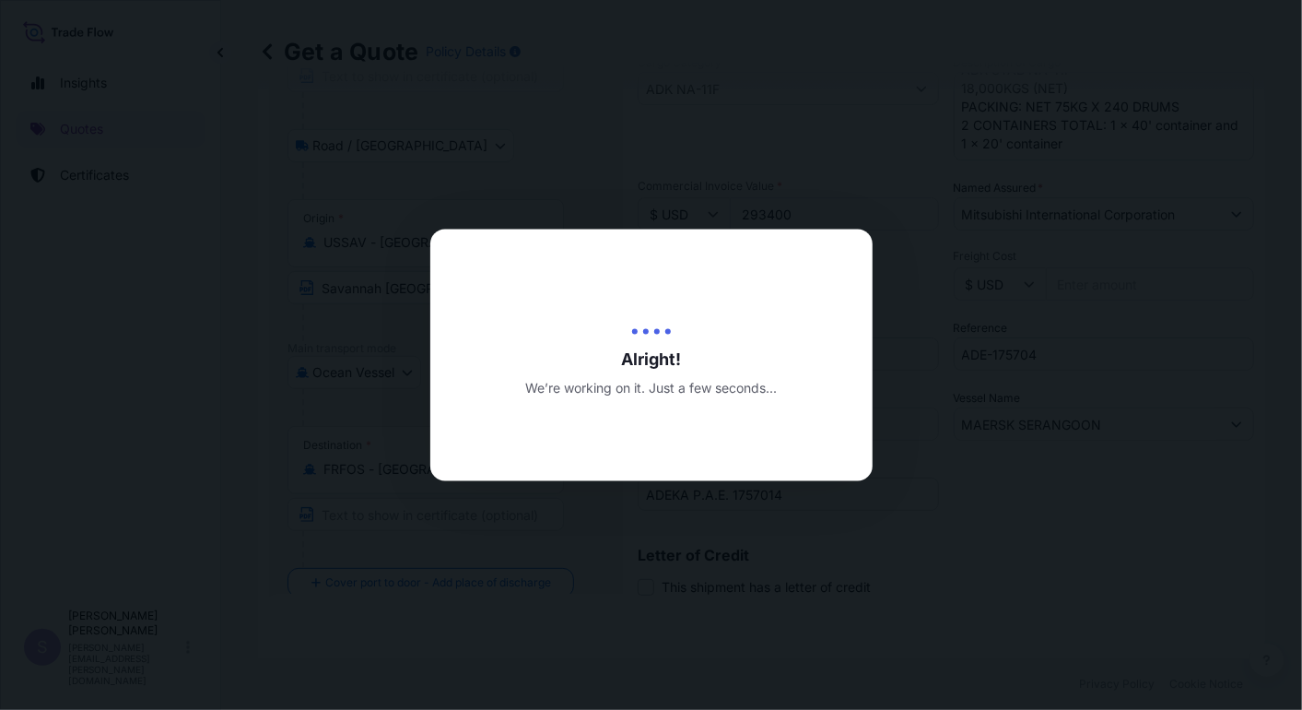
type input "[DATE]"
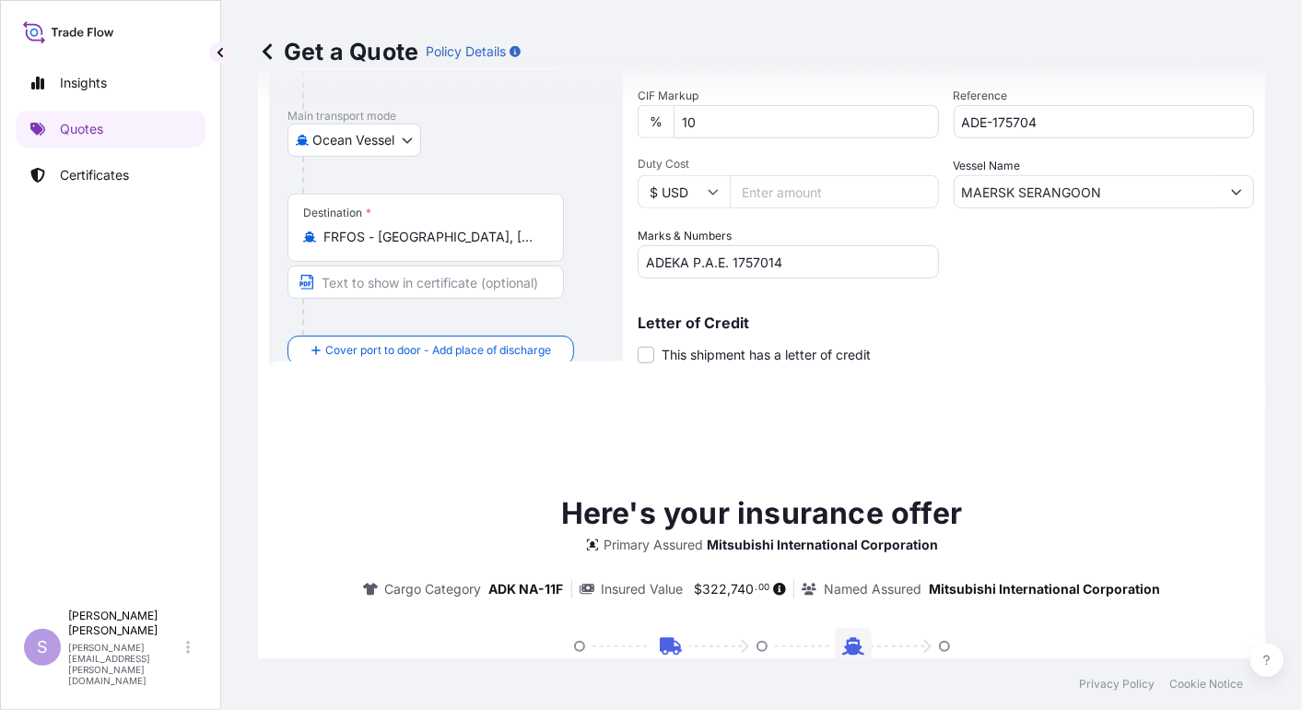
scroll to position [687, 0]
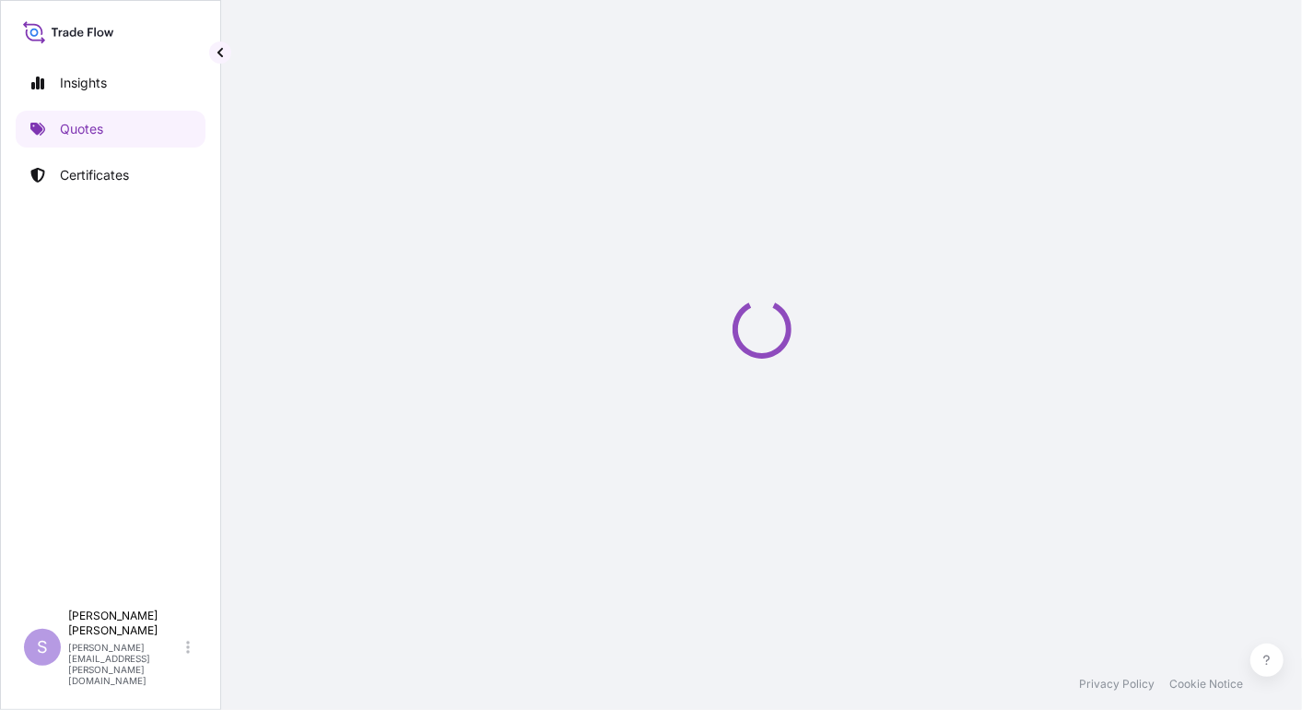
select select "Road / [GEOGRAPHIC_DATA]"
select select "Ocean Vessel"
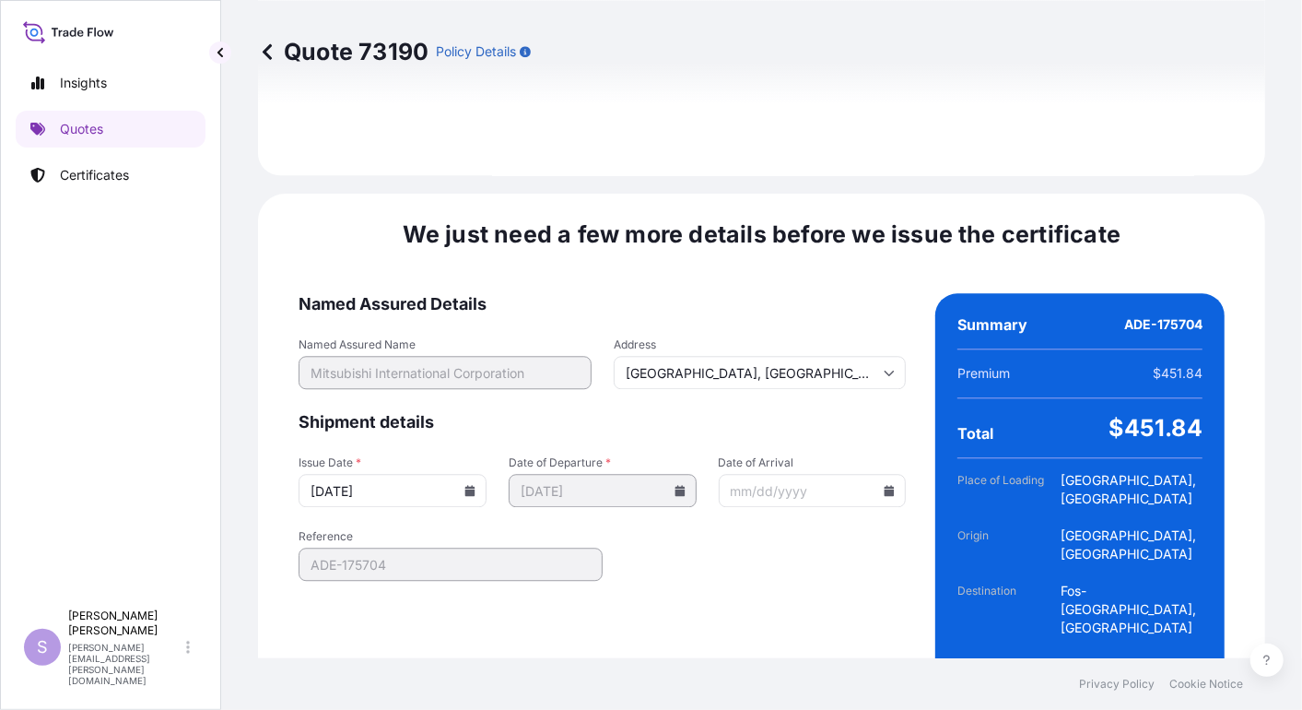
scroll to position [2432, 0]
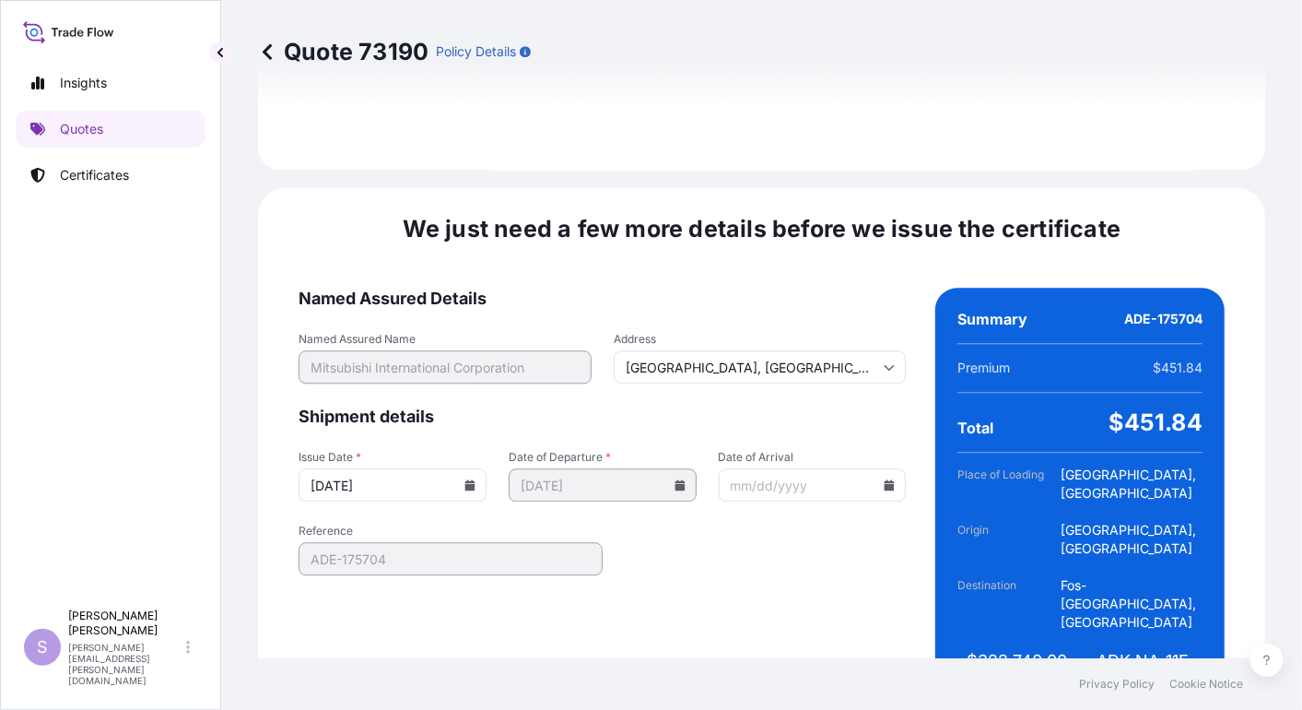
click at [675, 479] on icon at bounding box center [680, 484] width 10 height 11
click at [885, 479] on icon at bounding box center [890, 484] width 10 height 11
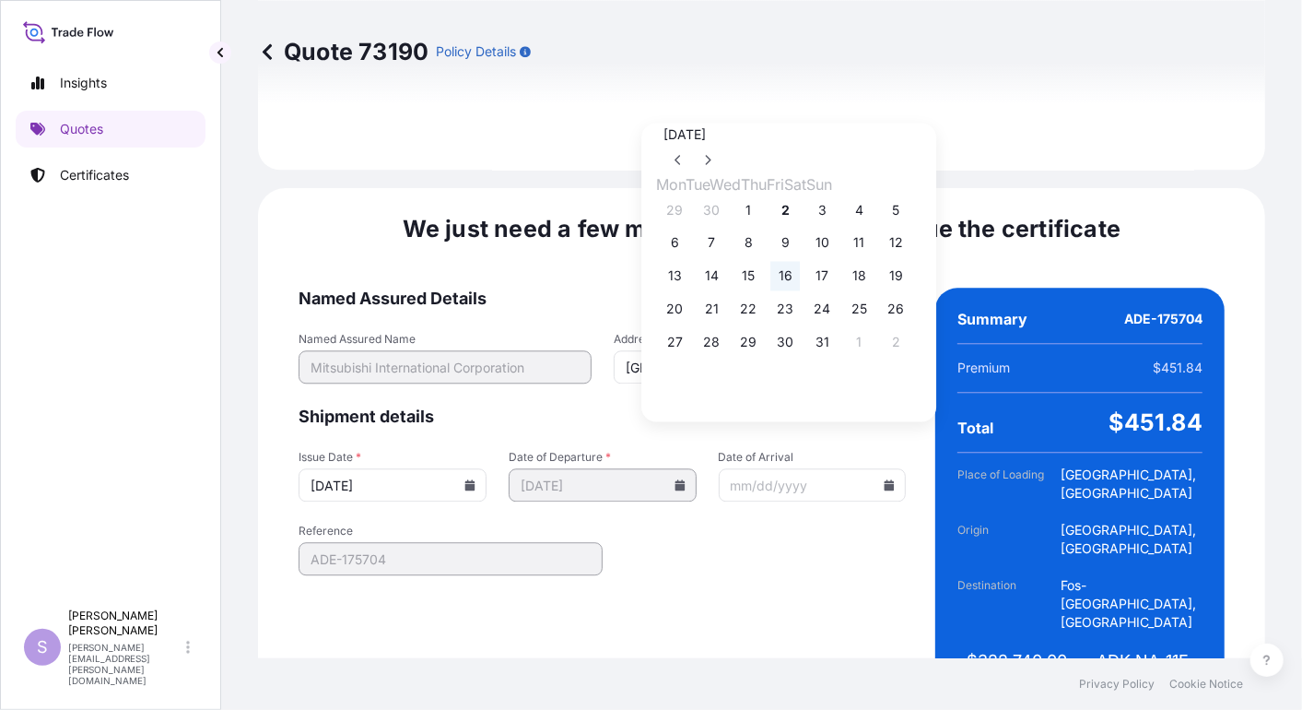
click at [800, 284] on button "16" at bounding box center [784, 276] width 29 height 29
type input "[DATE]"
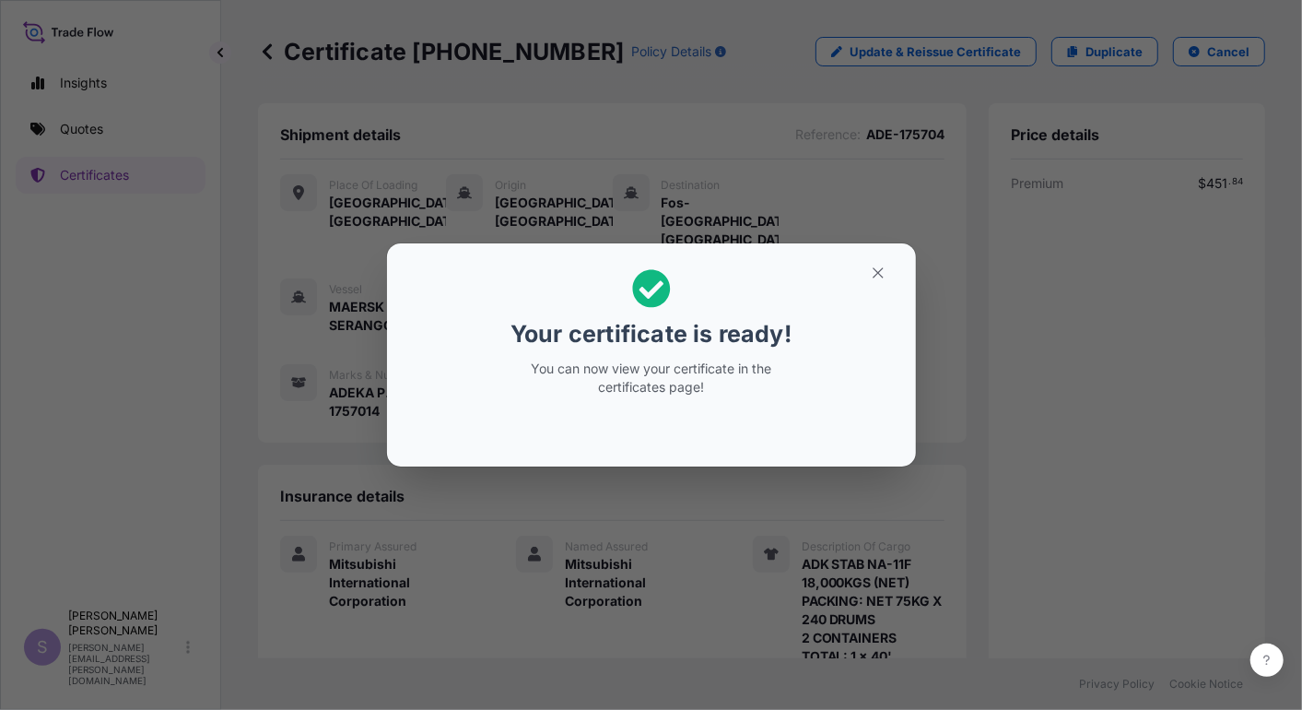
click at [808, 500] on div "Your certificate is ready! You can now view your certificate in the certificate…" at bounding box center [651, 355] width 1302 height 710
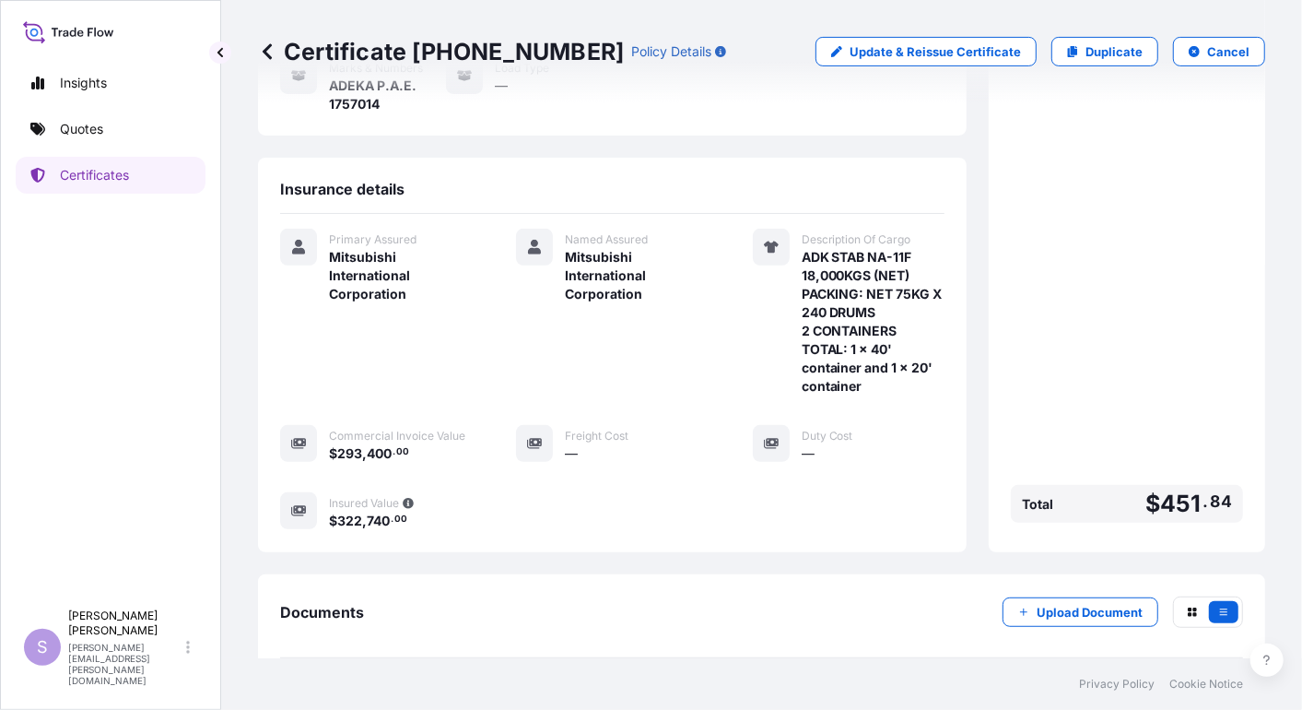
scroll to position [373, 0]
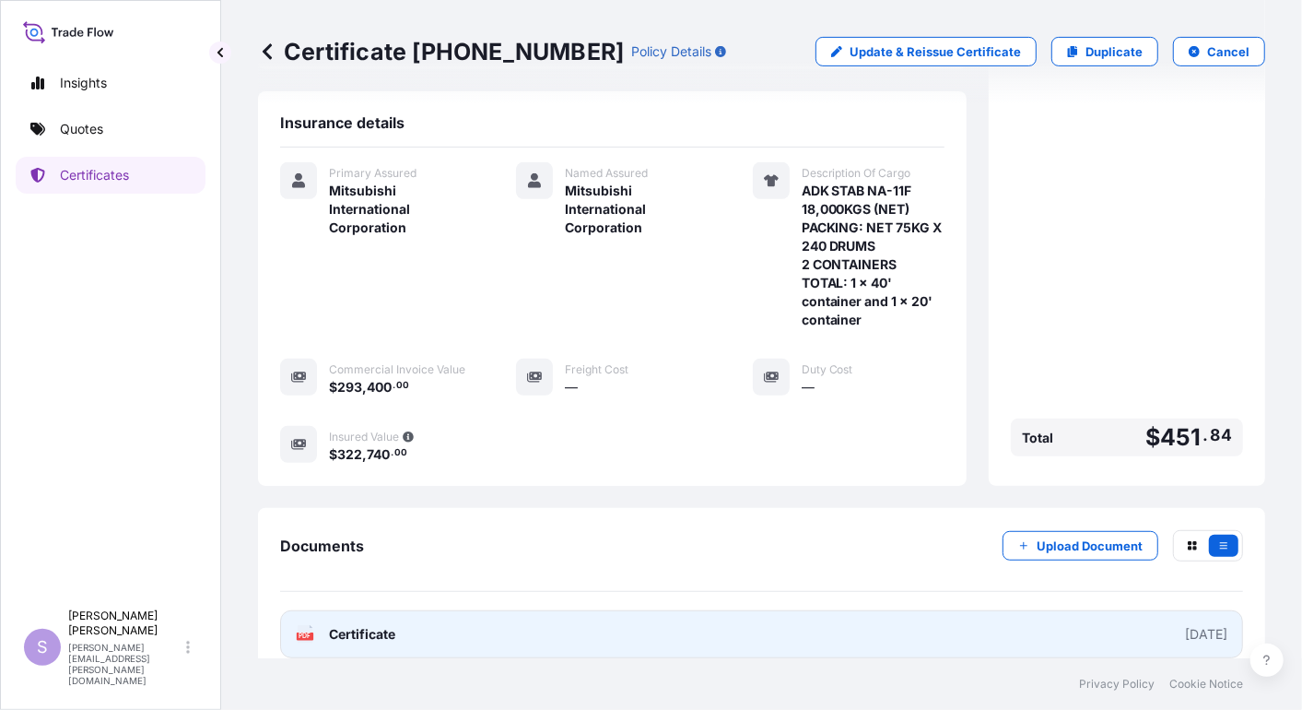
click at [358, 625] on span "Certificate" at bounding box center [362, 634] width 66 height 18
